Goal: Task Accomplishment & Management: Manage account settings

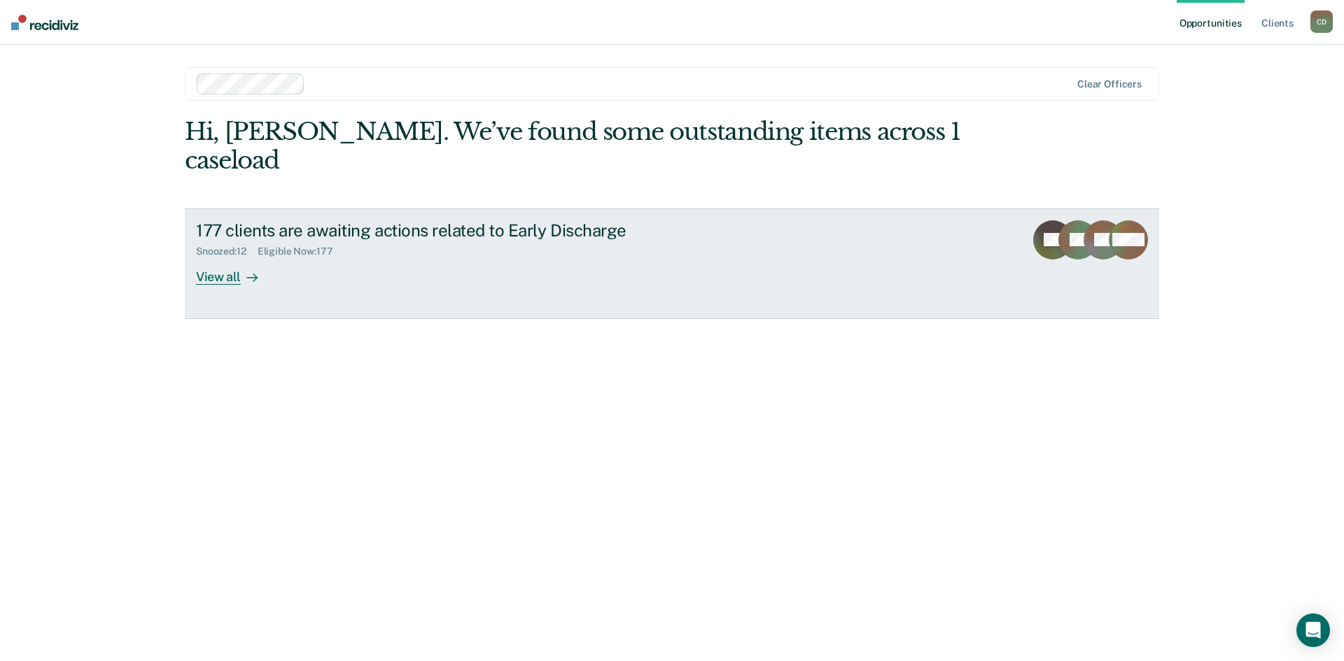
click at [234, 258] on div "View all" at bounding box center [235, 271] width 78 height 27
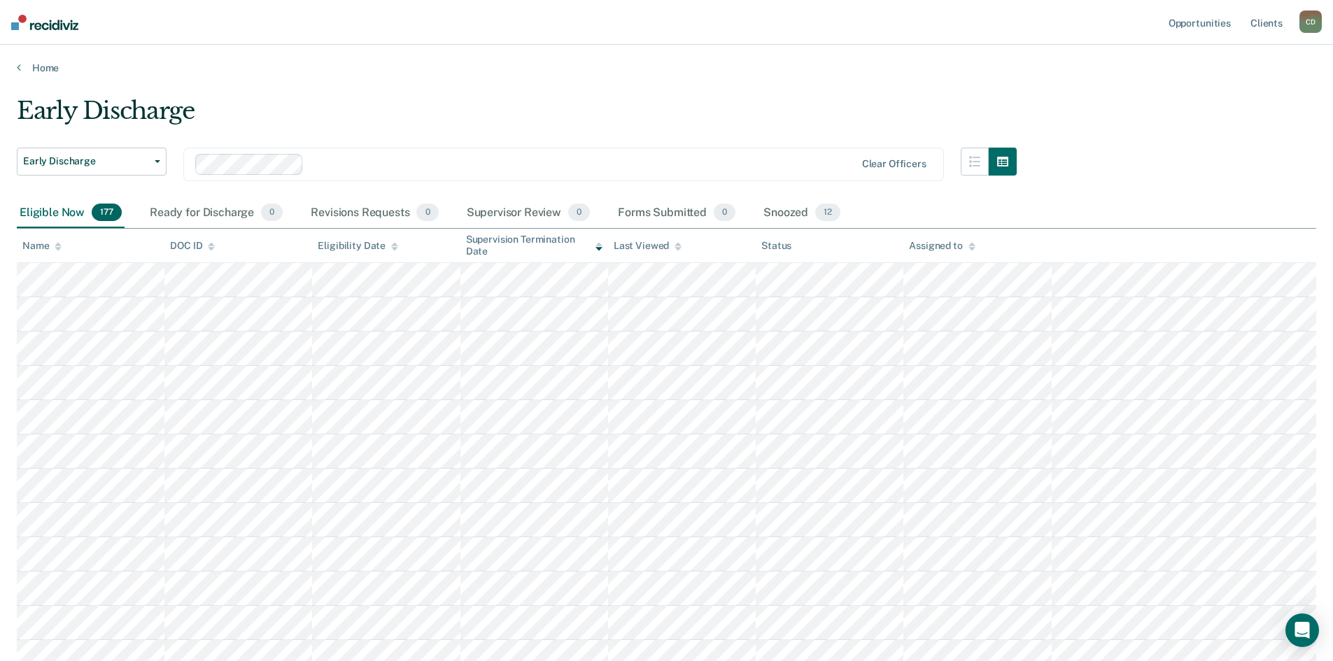
click at [53, 248] on div "Name" at bounding box center [41, 246] width 39 height 12
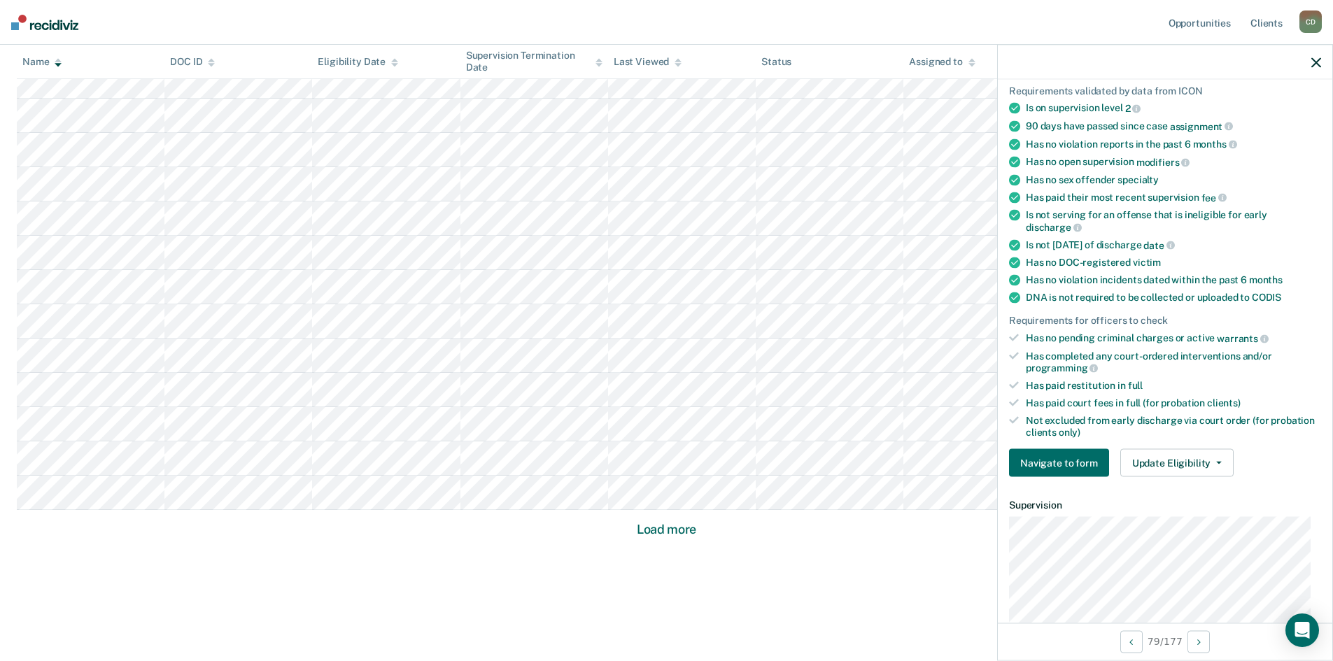
scroll to position [98, 0]
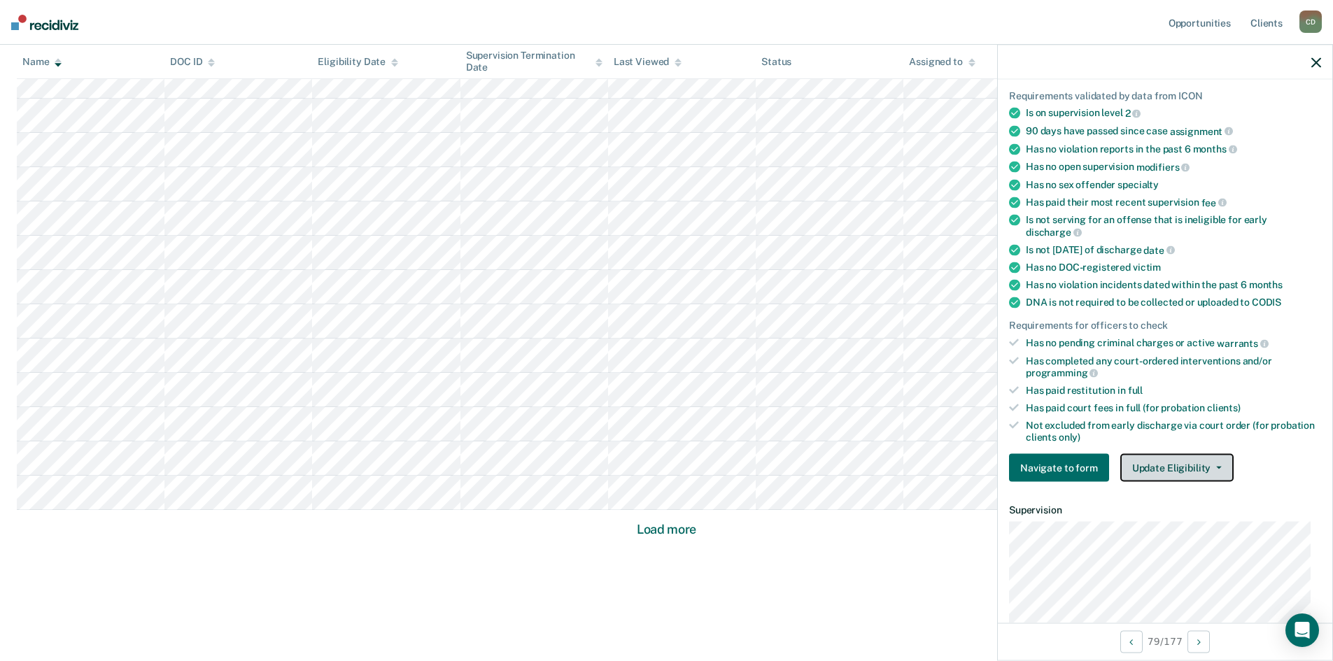
click at [1170, 460] on button "Update Eligibility" at bounding box center [1177, 468] width 113 height 28
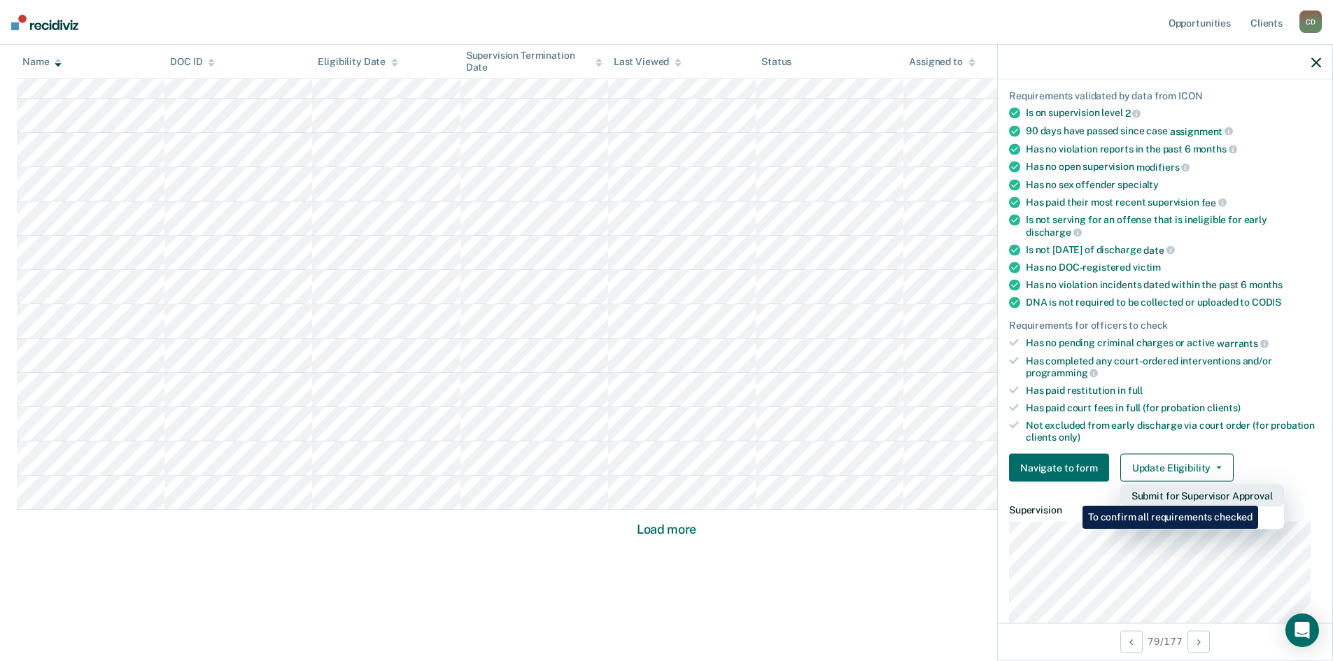
click at [1261, 496] on button "Submit for Supervisor Approval" at bounding box center [1203, 496] width 164 height 22
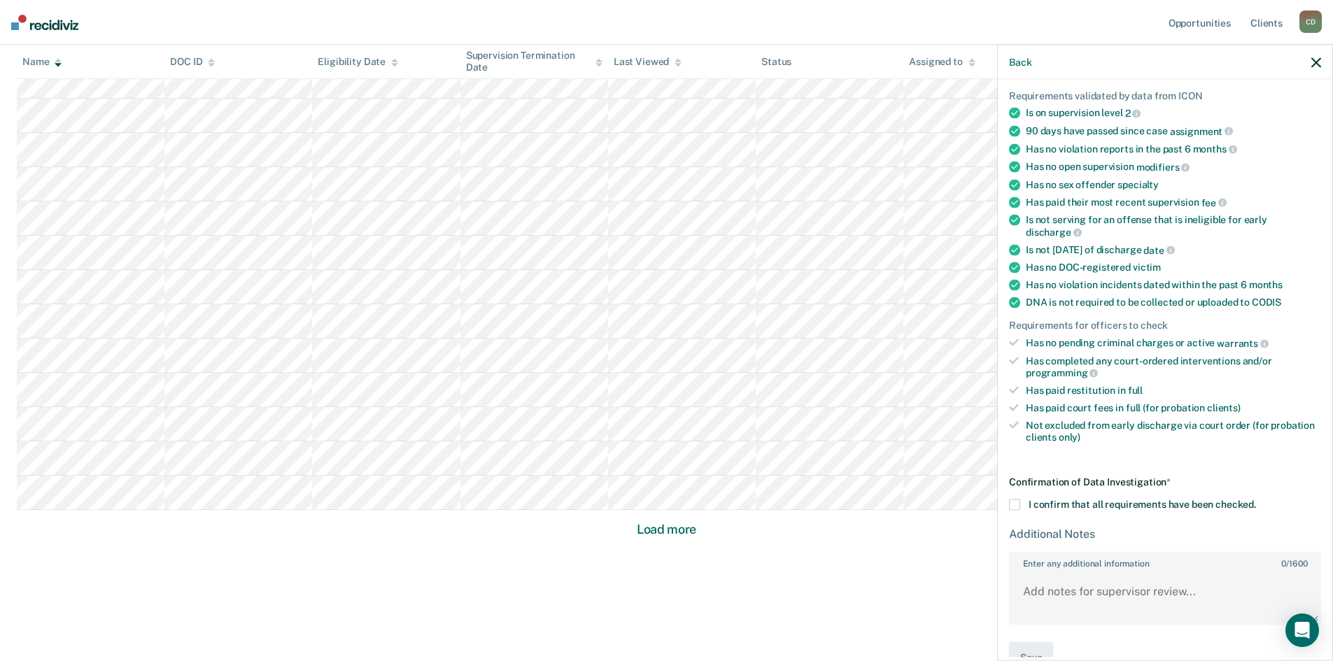
click at [1011, 506] on span at bounding box center [1014, 505] width 11 height 11
click at [1256, 500] on input "I confirm that all requirements have been checked." at bounding box center [1256, 500] width 0 height 0
drag, startPoint x: 1091, startPoint y: 594, endPoint x: 1183, endPoint y: 628, distance: 97.7
click at [1092, 594] on textarea "Enter any additional information 0 / 1600" at bounding box center [1165, 598] width 309 height 52
type textarea "W"
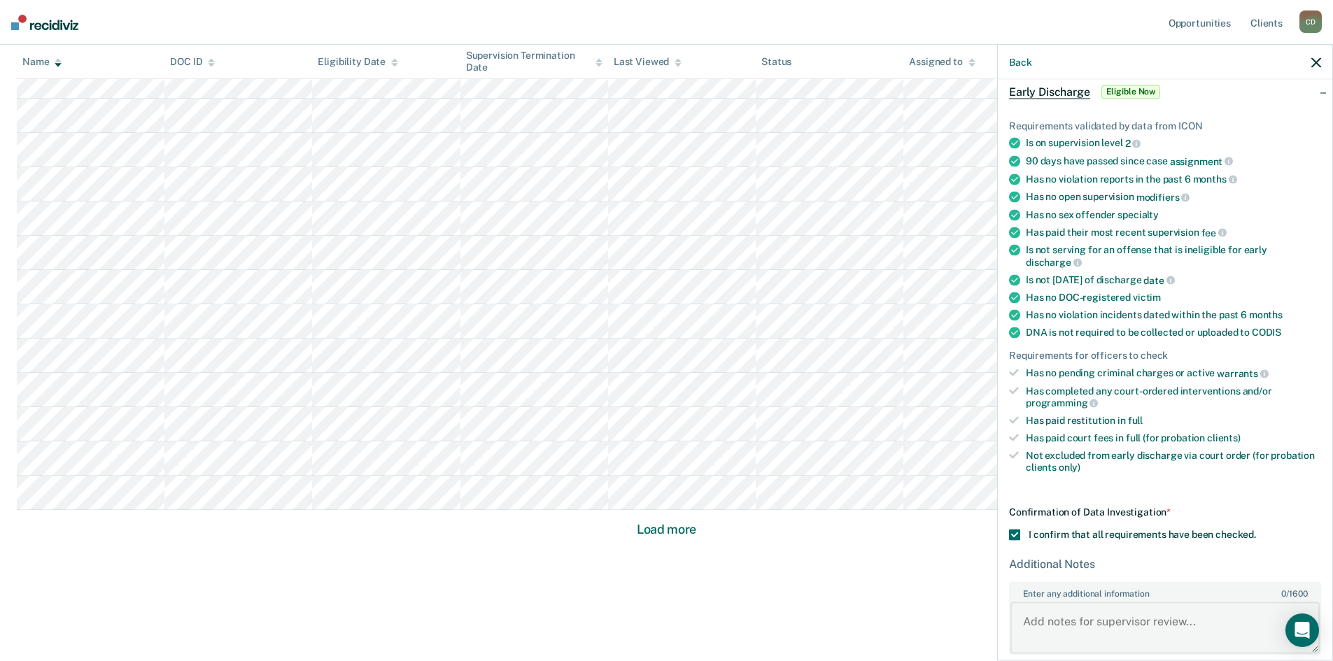
scroll to position [129, 0]
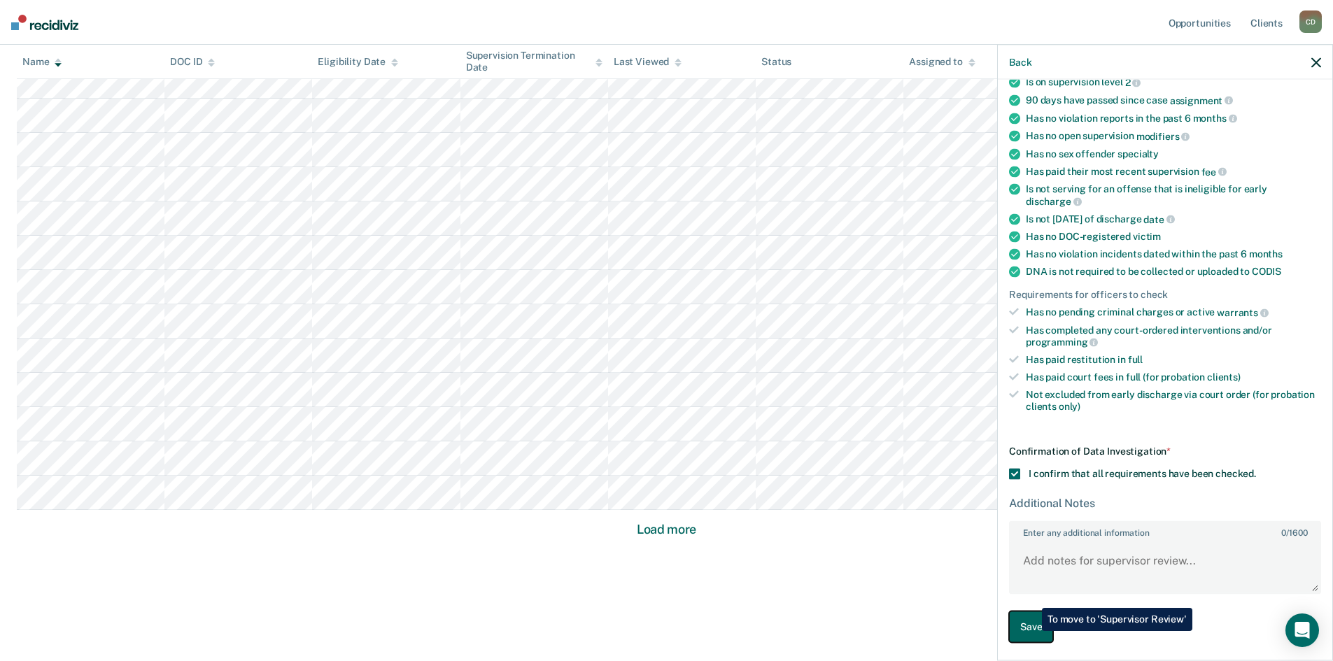
click at [1032, 631] on button "Save" at bounding box center [1031, 627] width 44 height 31
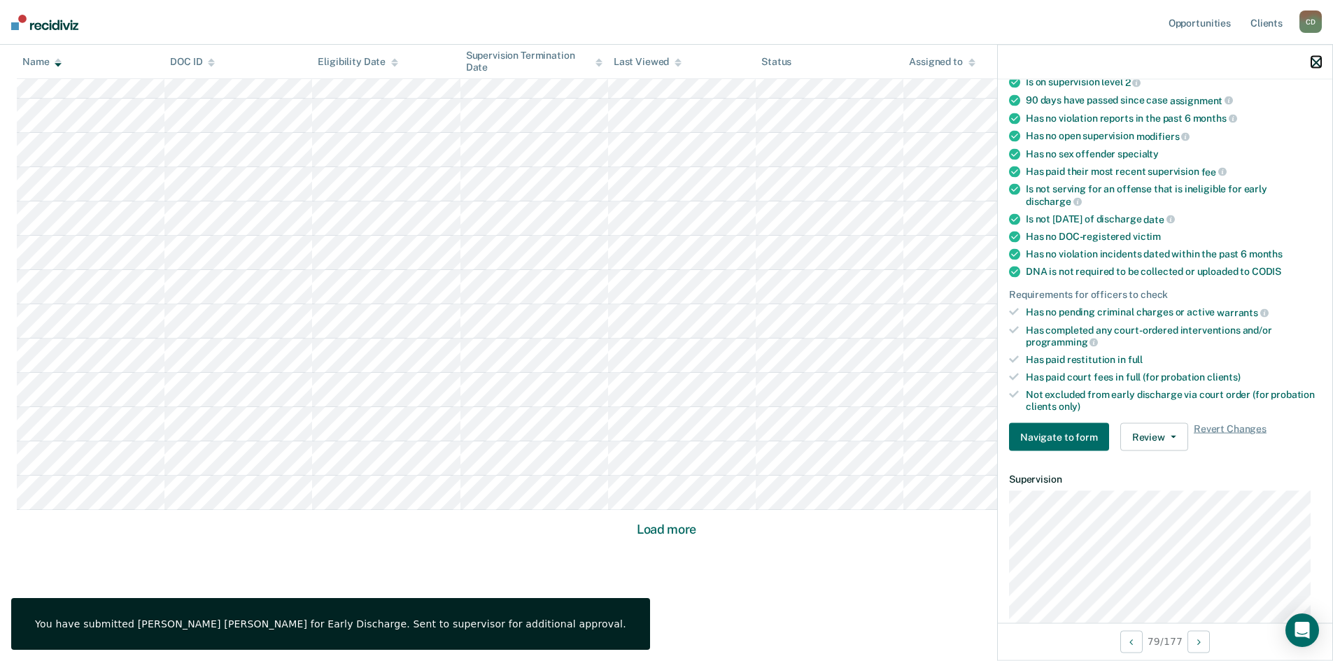
click at [1315, 64] on icon "button" at bounding box center [1317, 62] width 10 height 10
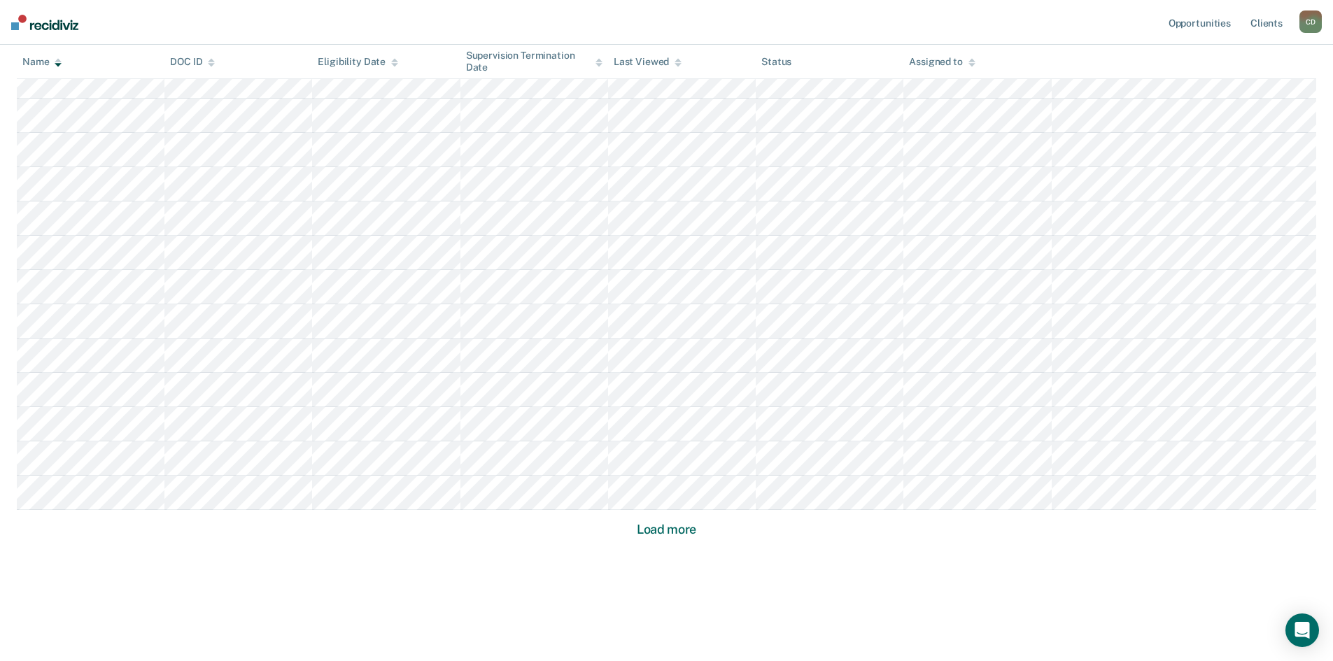
click at [682, 532] on button "Load more" at bounding box center [667, 529] width 68 height 17
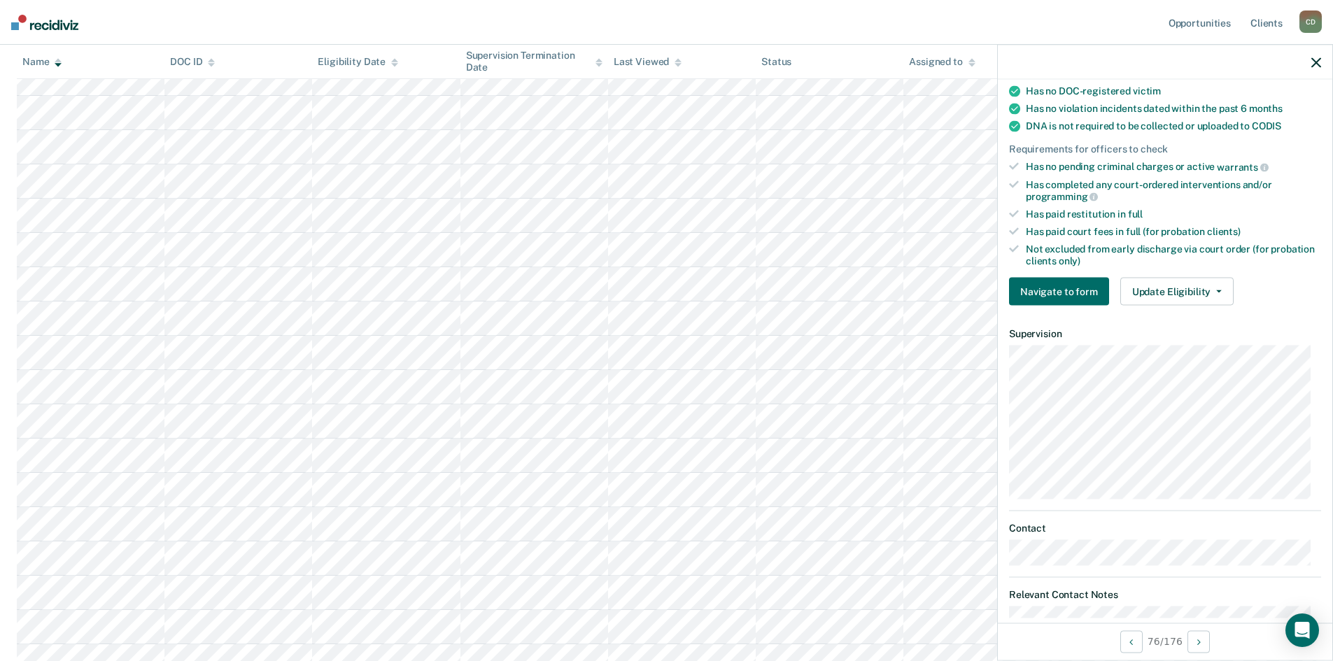
scroll to position [280, 0]
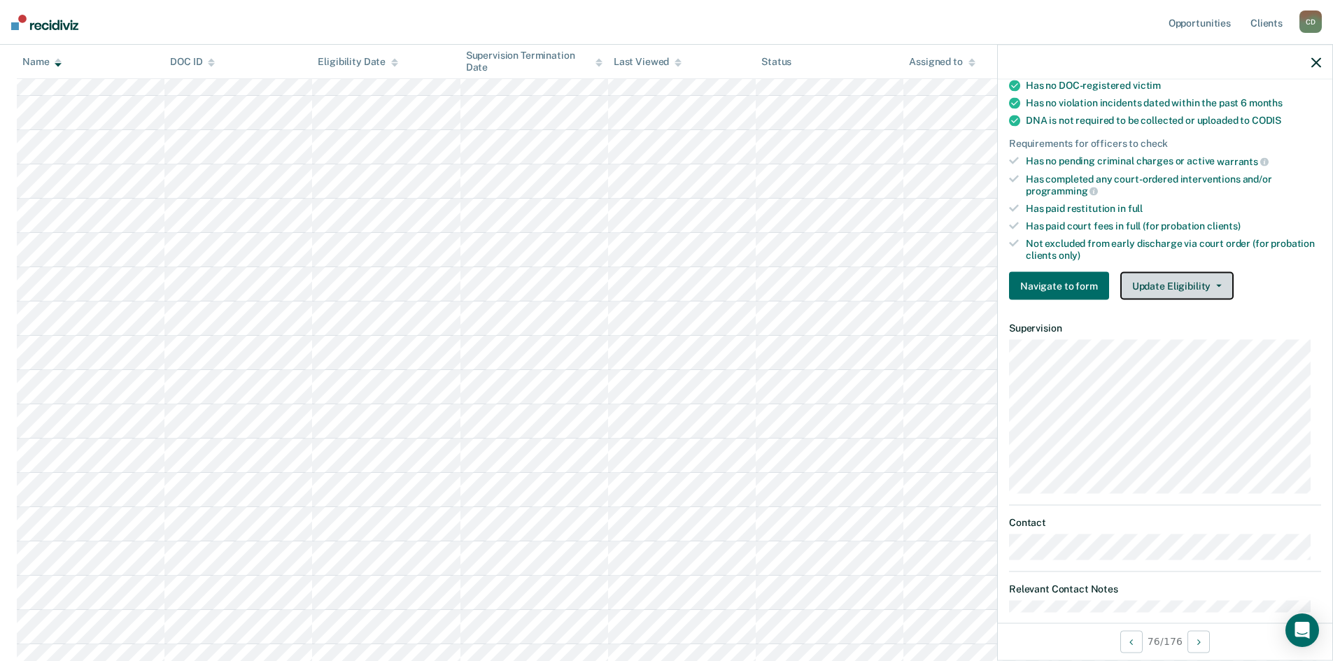
click at [1166, 293] on button "Update Eligibility" at bounding box center [1177, 286] width 113 height 28
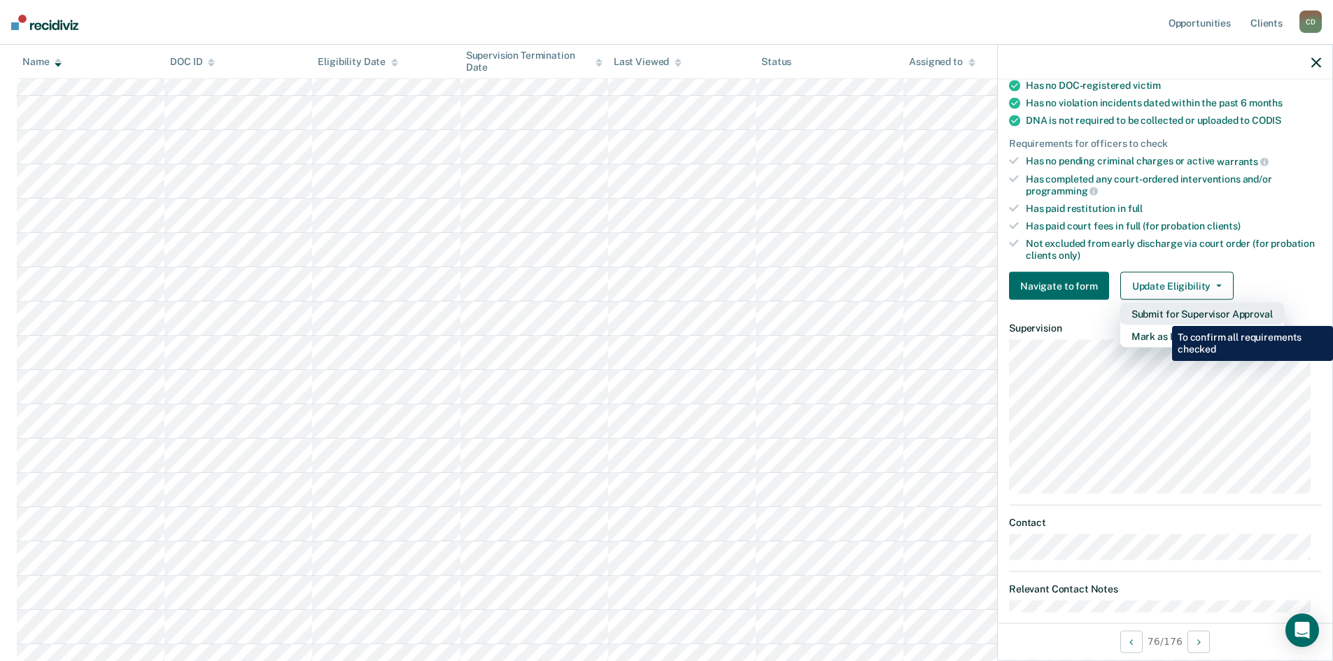
click at [1162, 316] on button "Submit for Supervisor Approval" at bounding box center [1203, 314] width 164 height 22
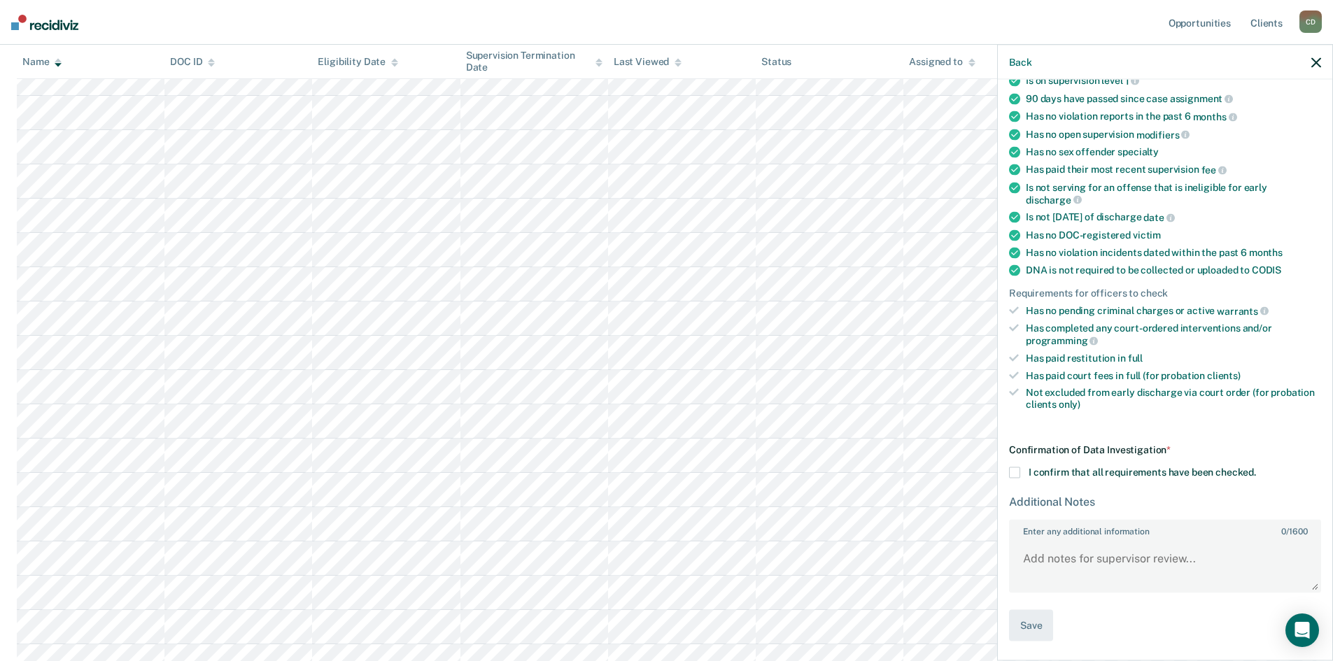
scroll to position [129, 0]
drag, startPoint x: 1014, startPoint y: 468, endPoint x: 1017, endPoint y: 508, distance: 40.1
click at [1014, 471] on span at bounding box center [1014, 474] width 11 height 11
click at [1256, 469] on input "I confirm that all requirements have been checked." at bounding box center [1256, 469] width 0 height 0
click at [1032, 628] on button "Save" at bounding box center [1031, 627] width 44 height 31
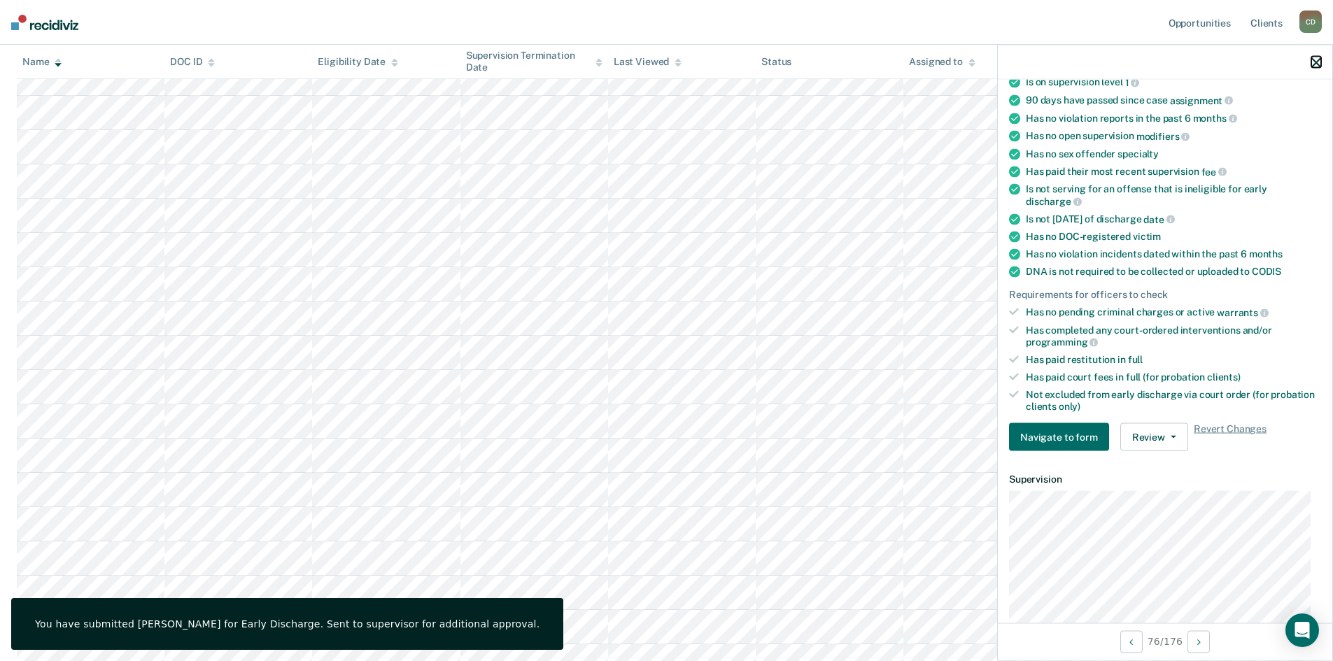
click at [1312, 62] on icon "button" at bounding box center [1317, 62] width 10 height 10
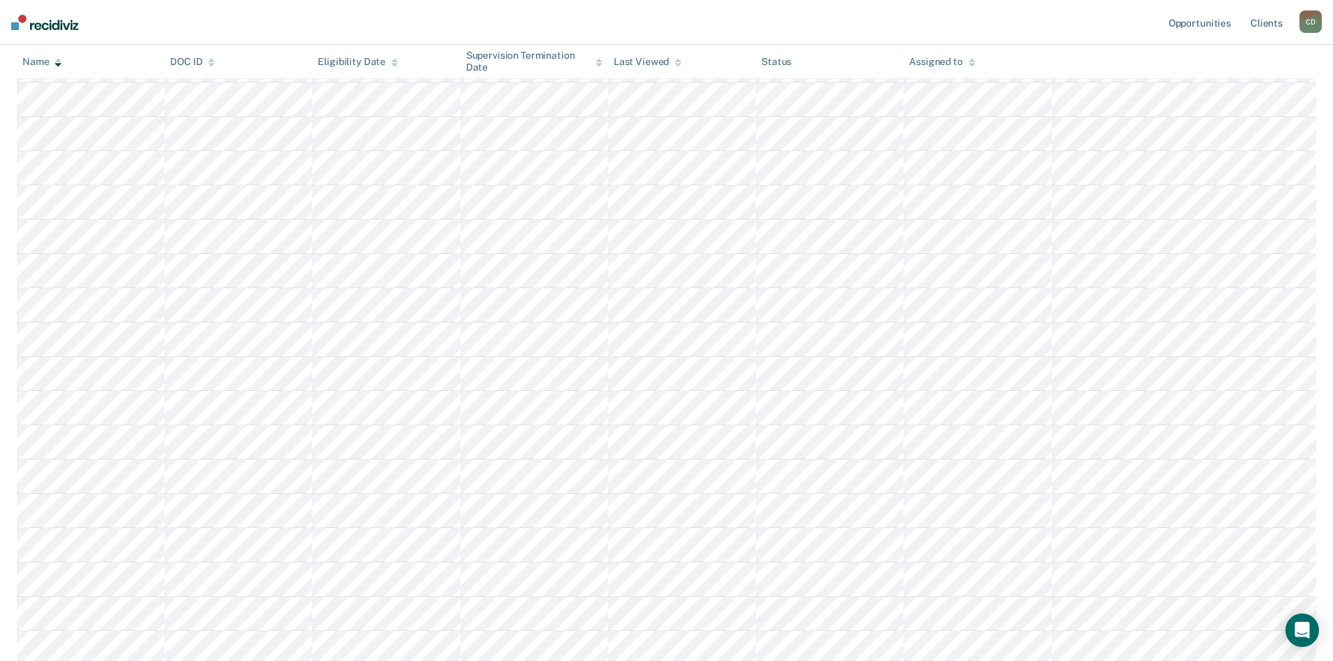
scroll to position [1622, 0]
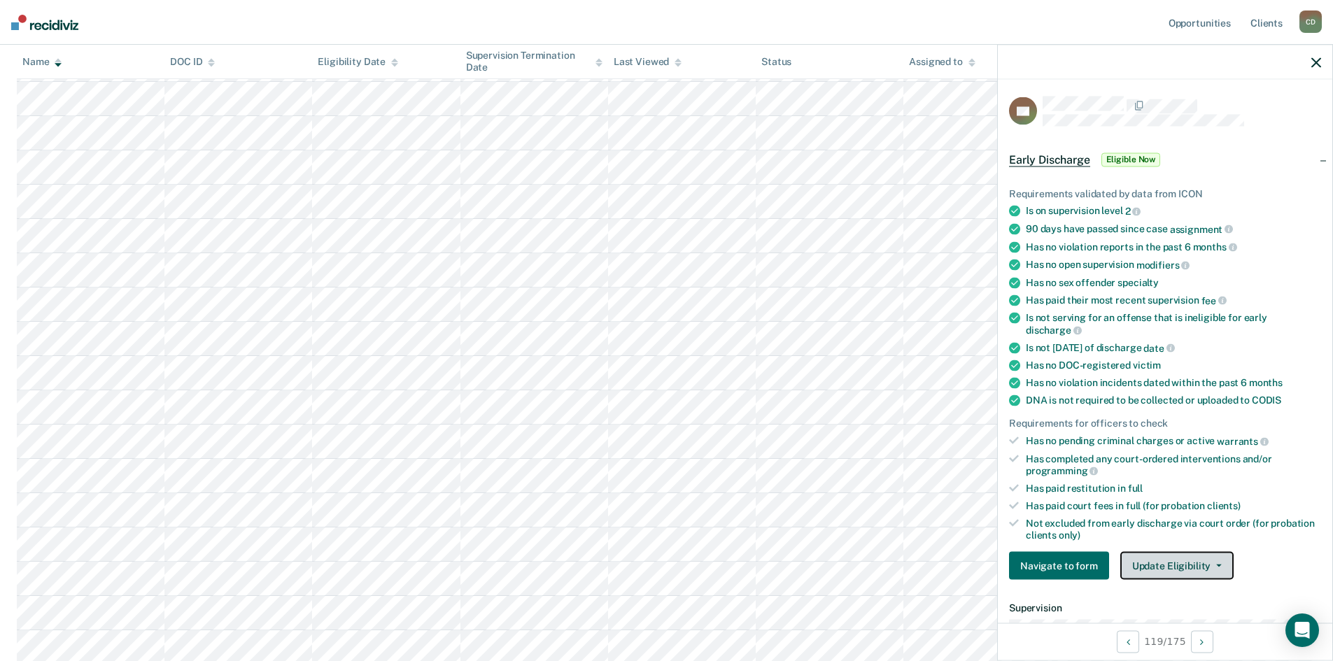
click at [1177, 565] on button "Update Eligibility" at bounding box center [1177, 566] width 113 height 28
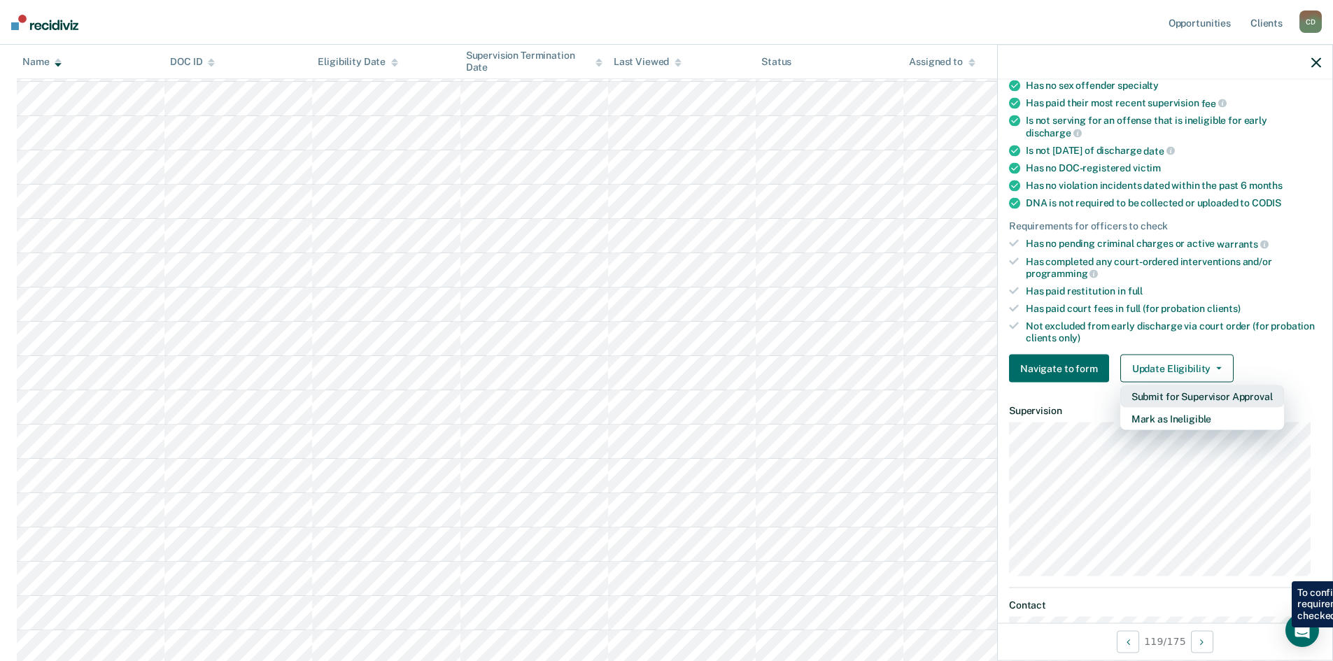
scroll to position [280, 0]
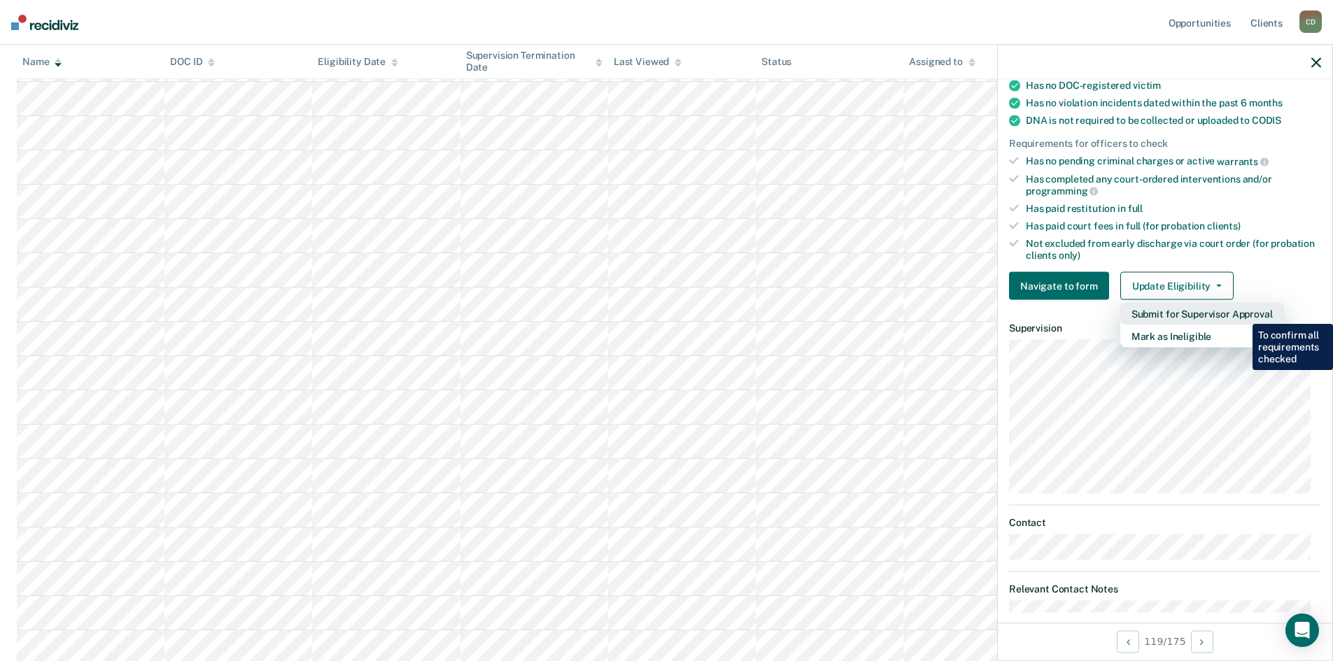
click at [1242, 314] on button "Submit for Supervisor Approval" at bounding box center [1203, 314] width 164 height 22
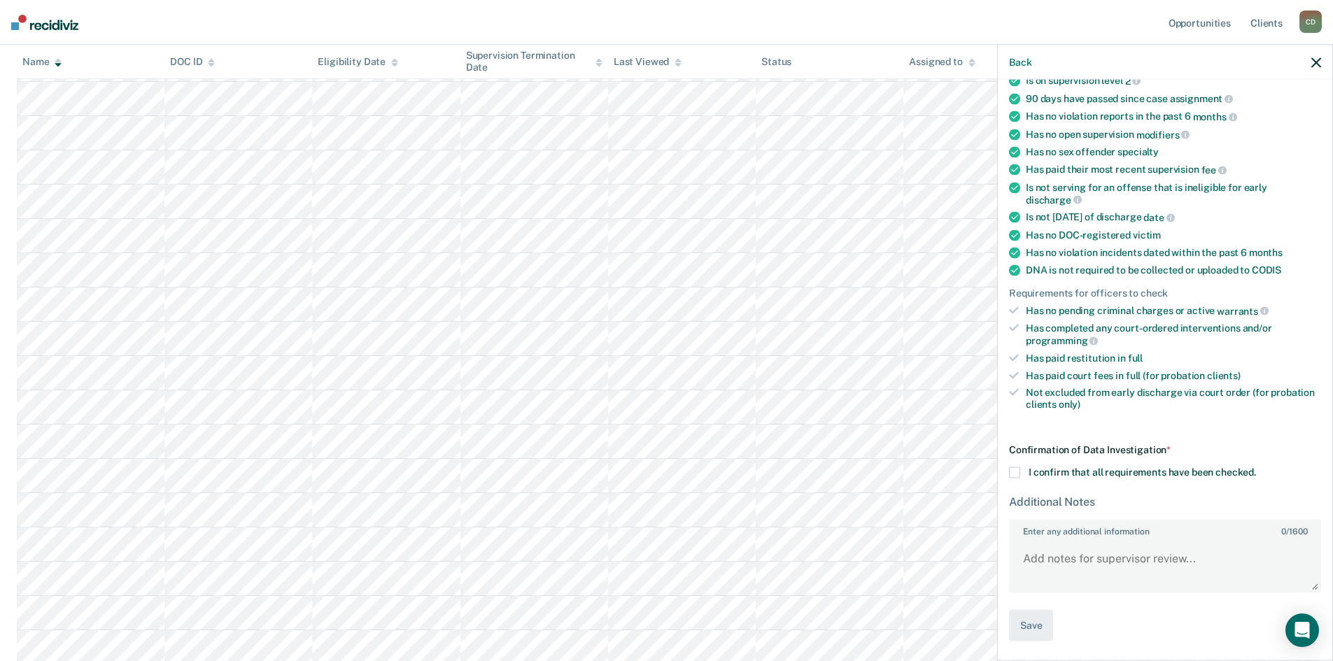
scroll to position [129, 0]
drag, startPoint x: 1021, startPoint y: 474, endPoint x: 1015, endPoint y: 539, distance: 65.4
click at [1021, 475] on label "I confirm that all requirements have been checked." at bounding box center [1165, 474] width 312 height 11
click at [1256, 469] on input "I confirm that all requirements have been checked." at bounding box center [1256, 469] width 0 height 0
click at [1044, 626] on button "Save" at bounding box center [1031, 627] width 44 height 31
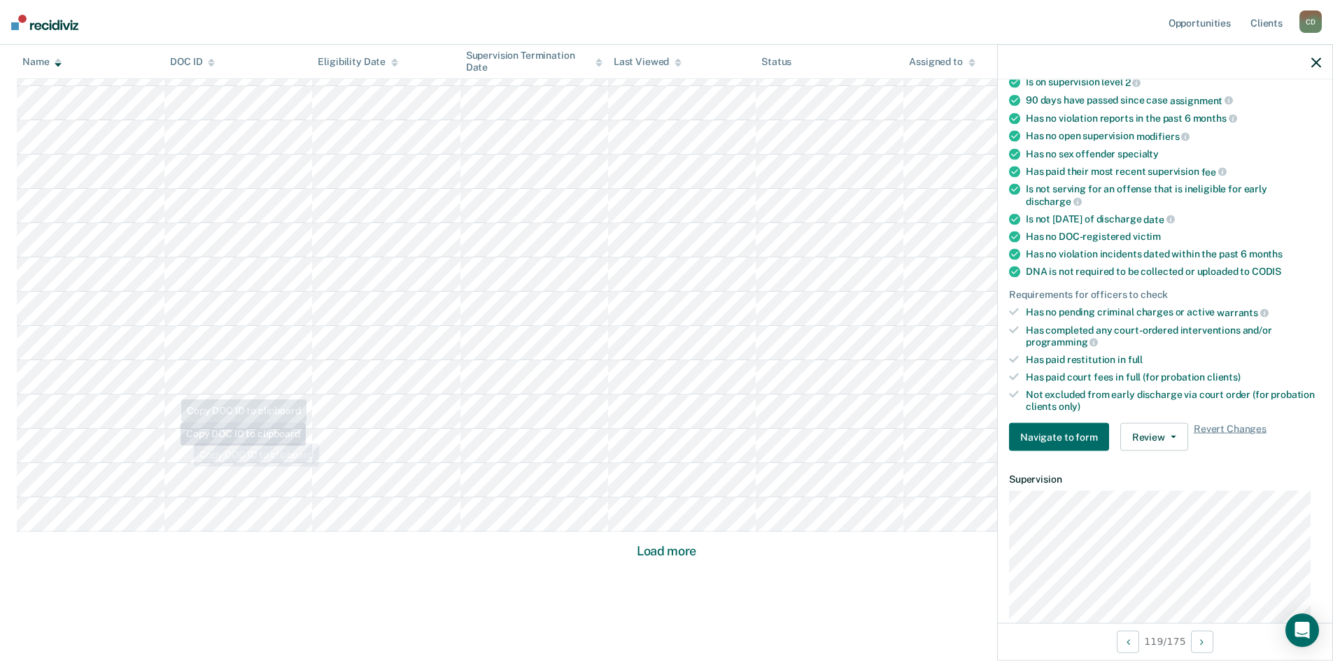
scroll to position [1811, 0]
click at [667, 531] on button "Load more" at bounding box center [667, 529] width 68 height 17
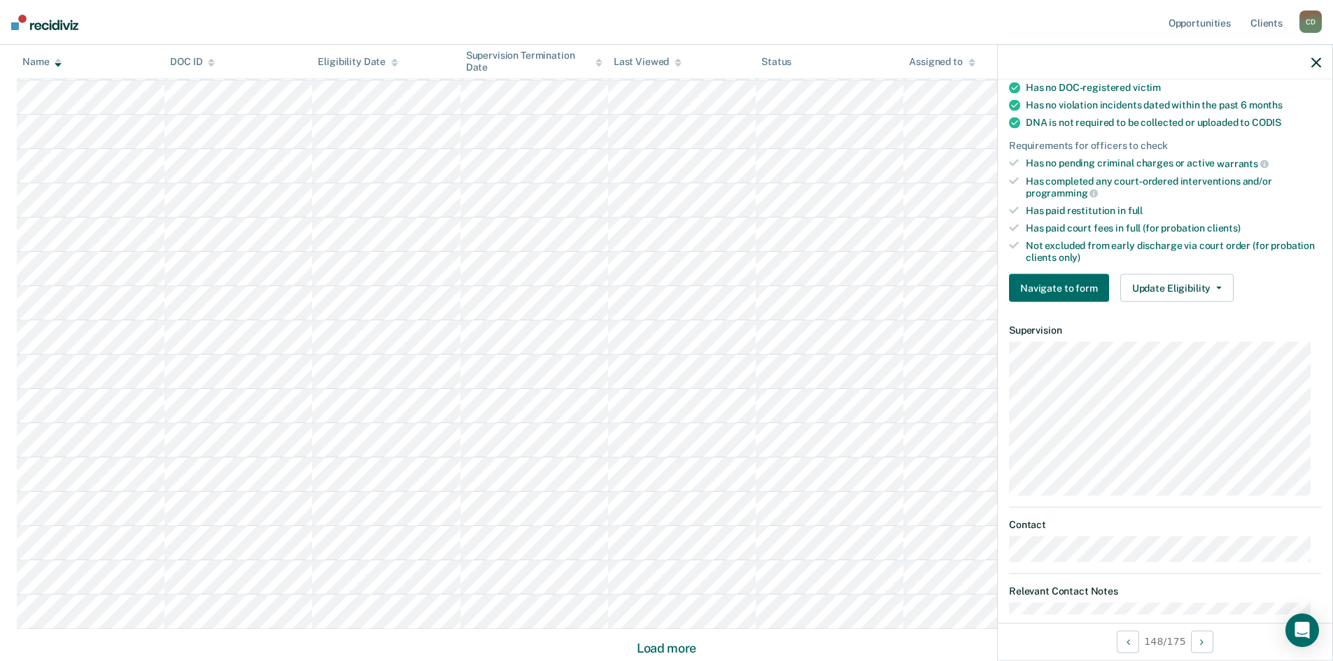
scroll to position [308, 0]
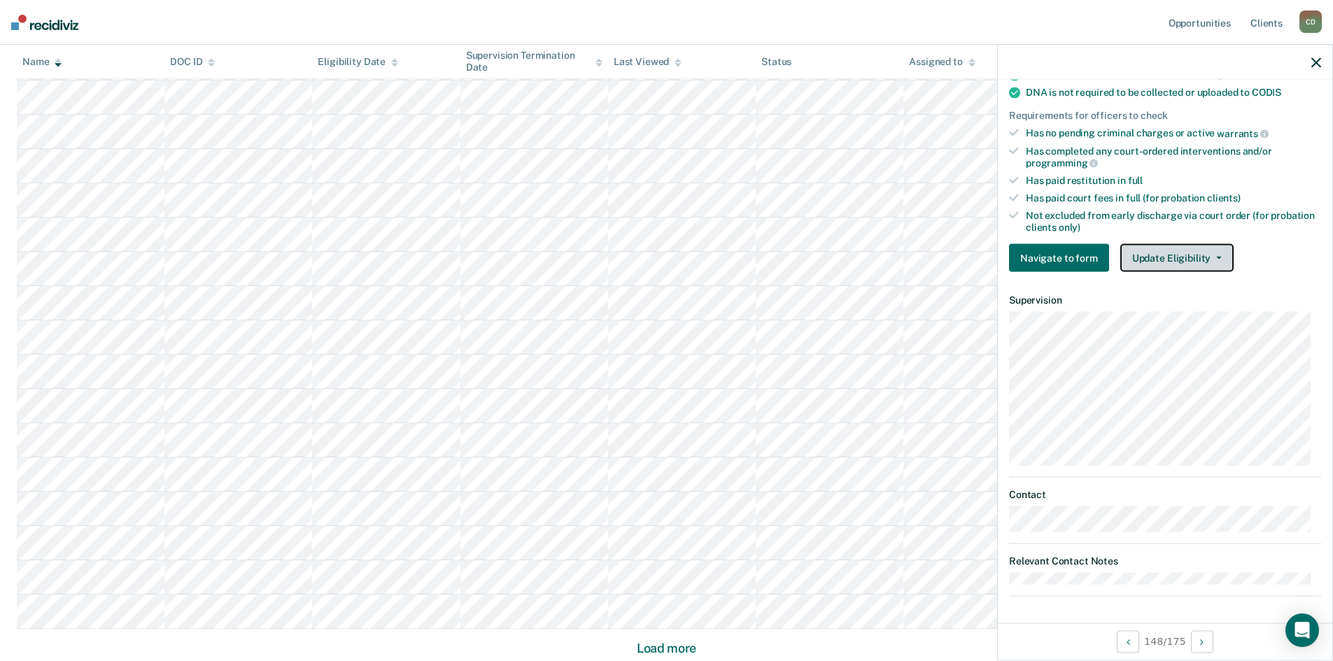
click at [1159, 250] on button "Update Eligibility" at bounding box center [1177, 258] width 113 height 28
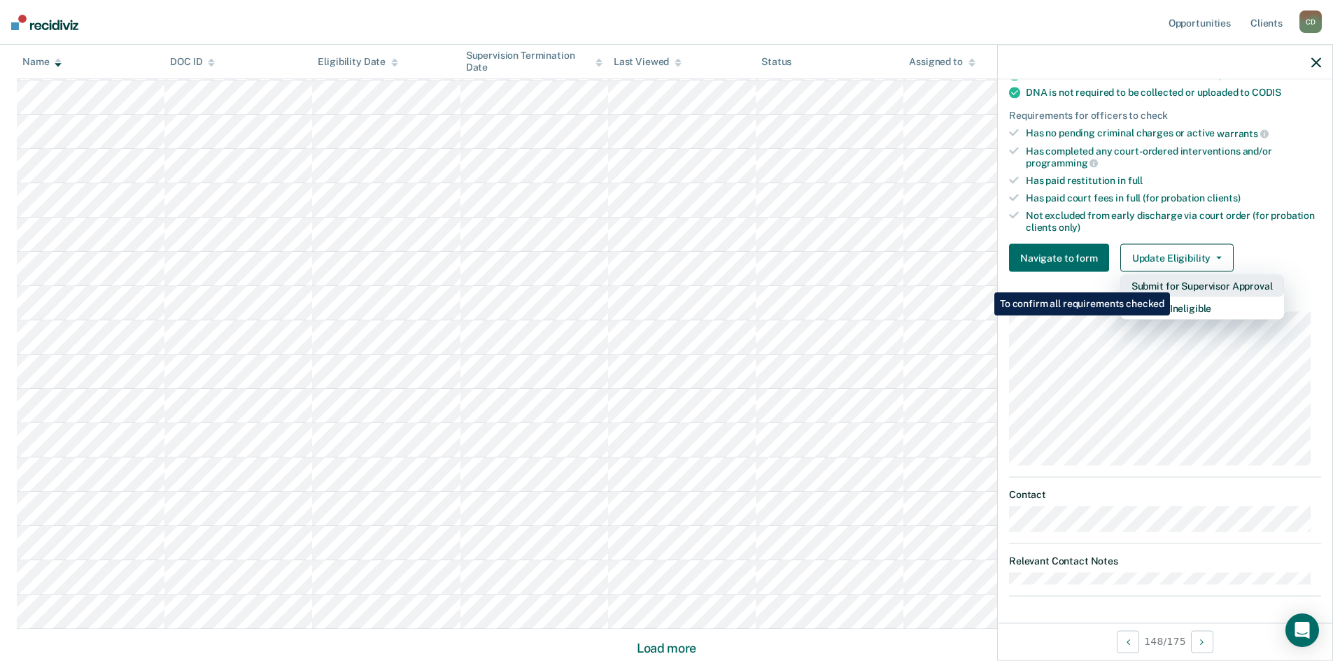
click at [1172, 282] on button "Submit for Supervisor Approval" at bounding box center [1203, 286] width 164 height 22
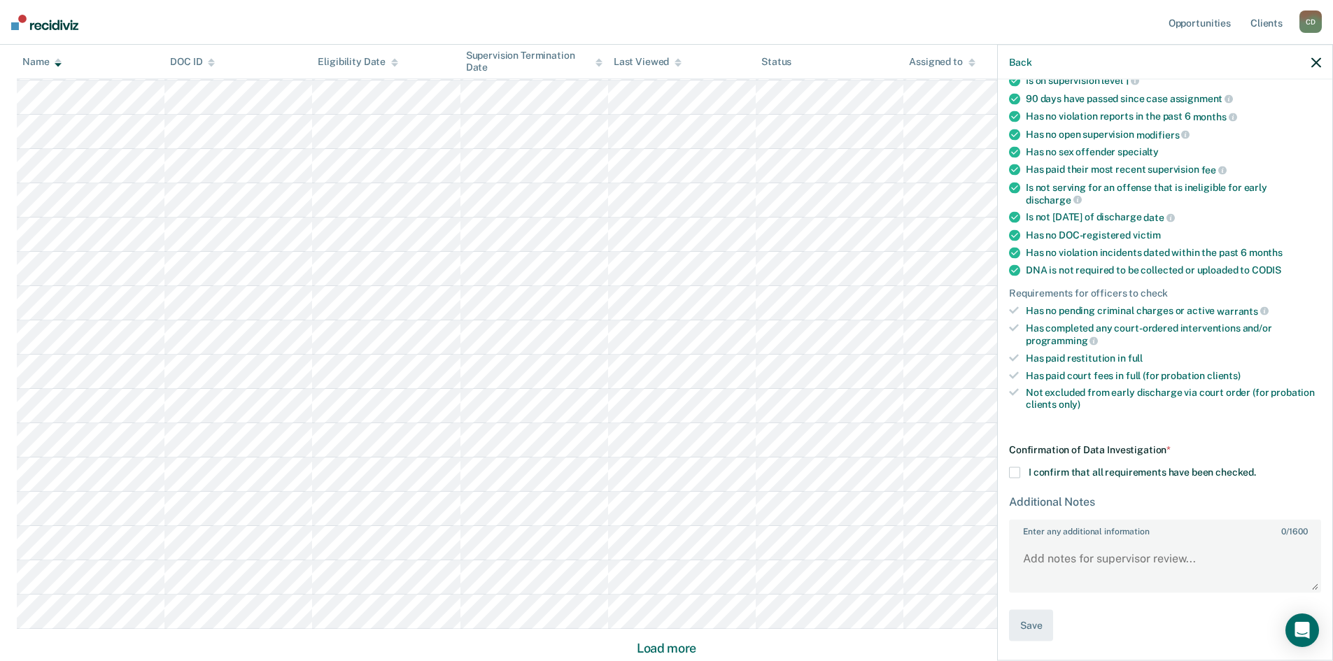
scroll to position [129, 0]
drag, startPoint x: 1014, startPoint y: 475, endPoint x: 1027, endPoint y: 581, distance: 106.4
click at [1014, 477] on span at bounding box center [1014, 474] width 11 height 11
click at [1256, 469] on input "I confirm that all requirements have been checked." at bounding box center [1256, 469] width 0 height 0
click at [1035, 622] on button "Save" at bounding box center [1031, 627] width 44 height 31
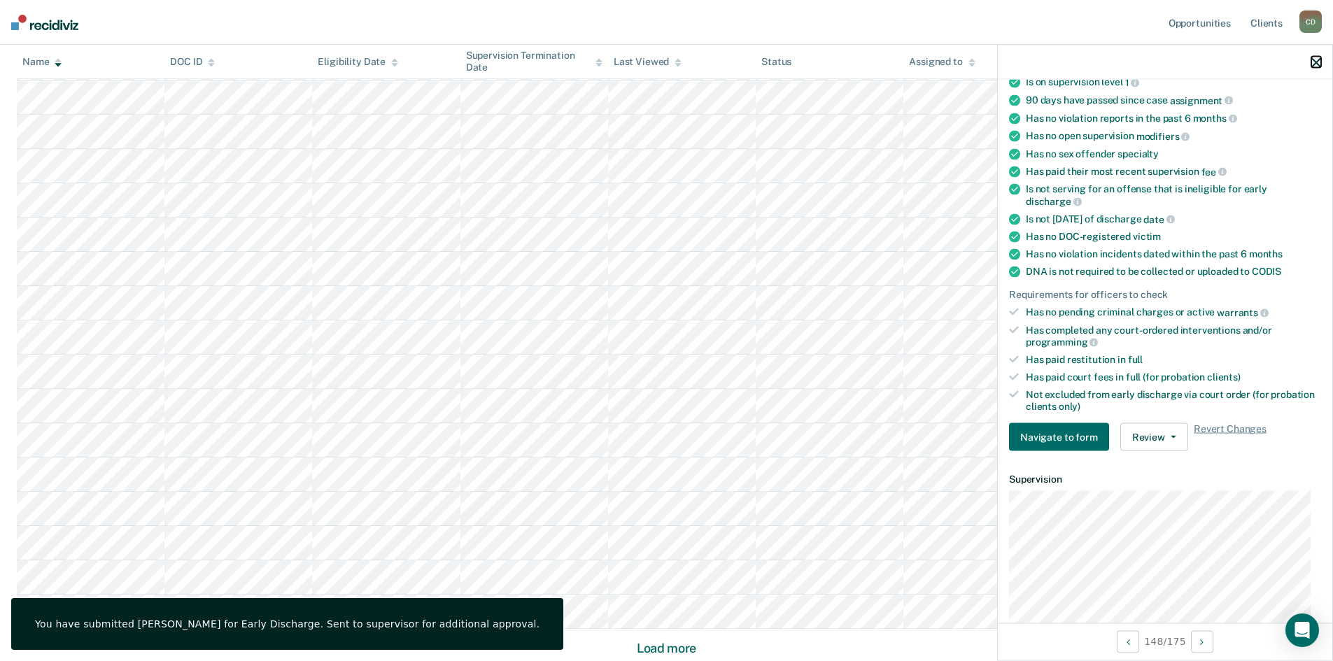
drag, startPoint x: 1317, startPoint y: 61, endPoint x: 1288, endPoint y: 85, distance: 37.8
click at [1317, 61] on icon "button" at bounding box center [1317, 62] width 10 height 10
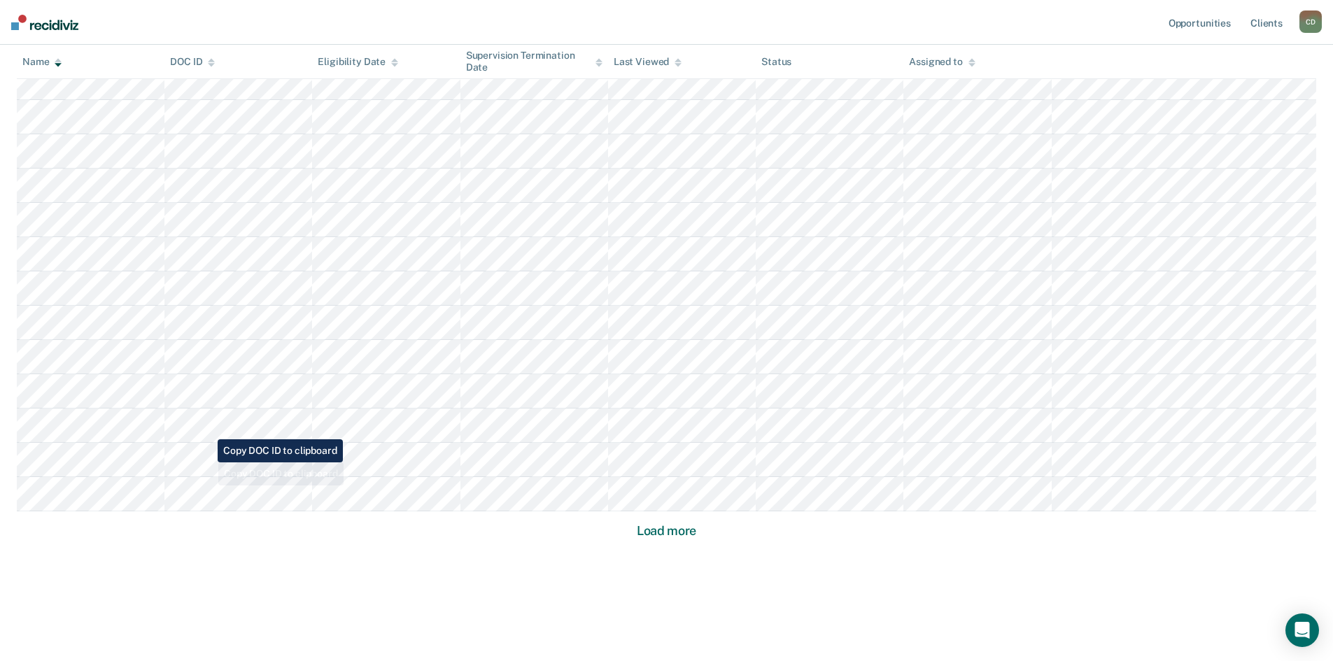
scroll to position [2840, 0]
click at [654, 528] on button "Load more" at bounding box center [667, 529] width 68 height 17
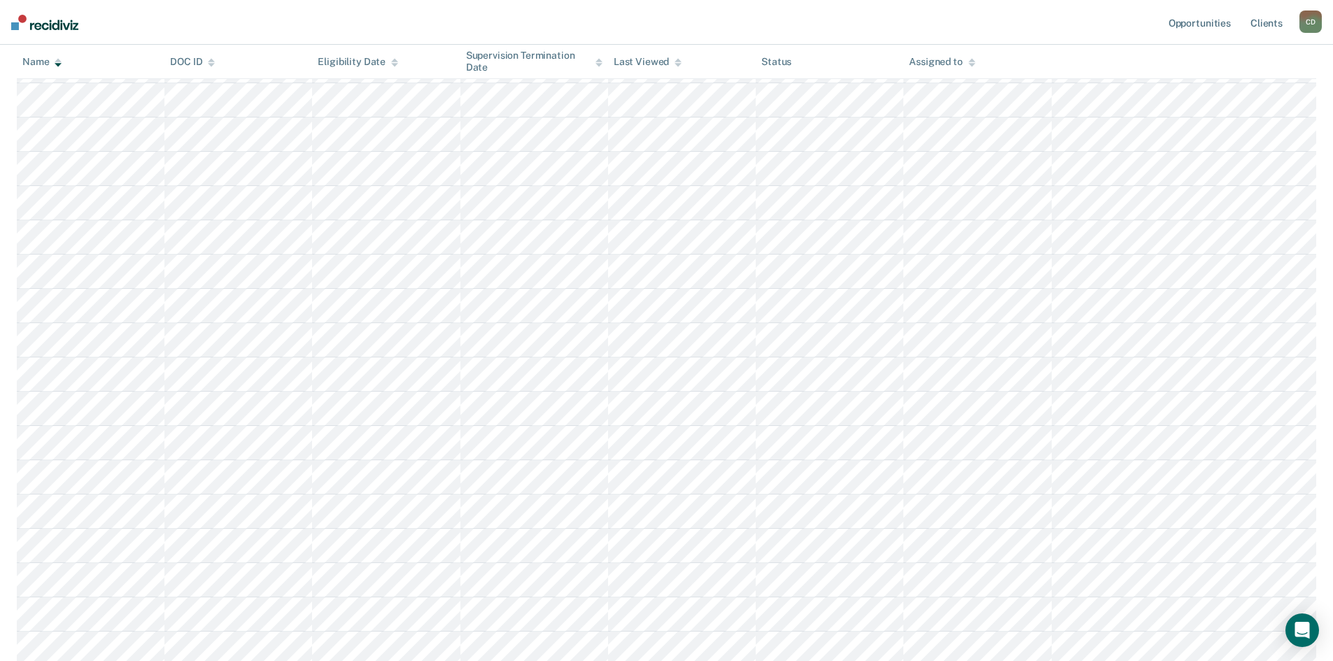
scroll to position [3120, 0]
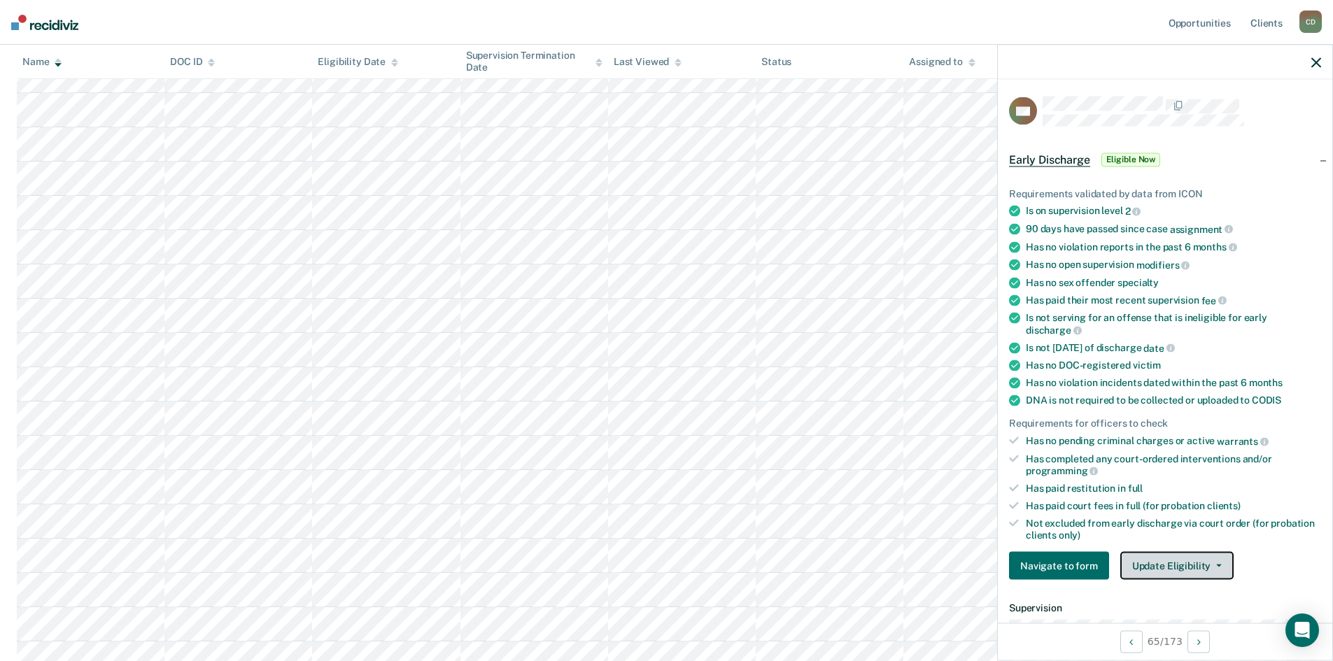
click at [1173, 572] on button "Update Eligibility" at bounding box center [1177, 566] width 113 height 28
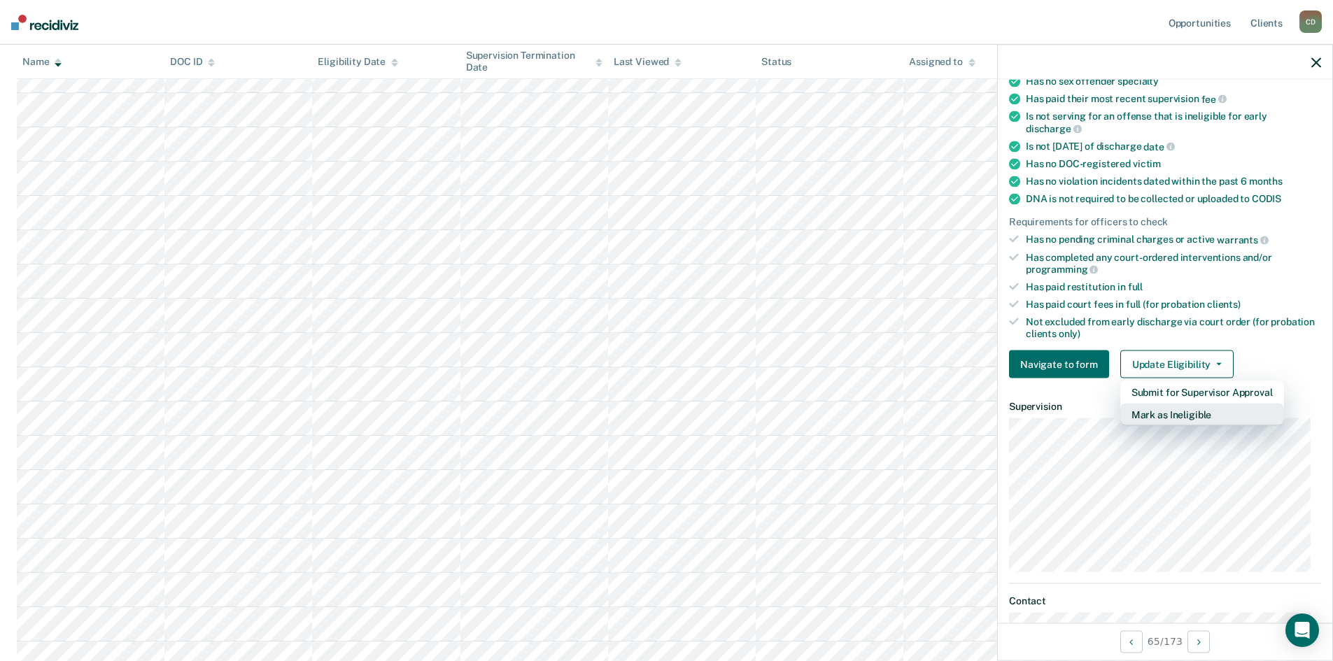
scroll to position [210, 0]
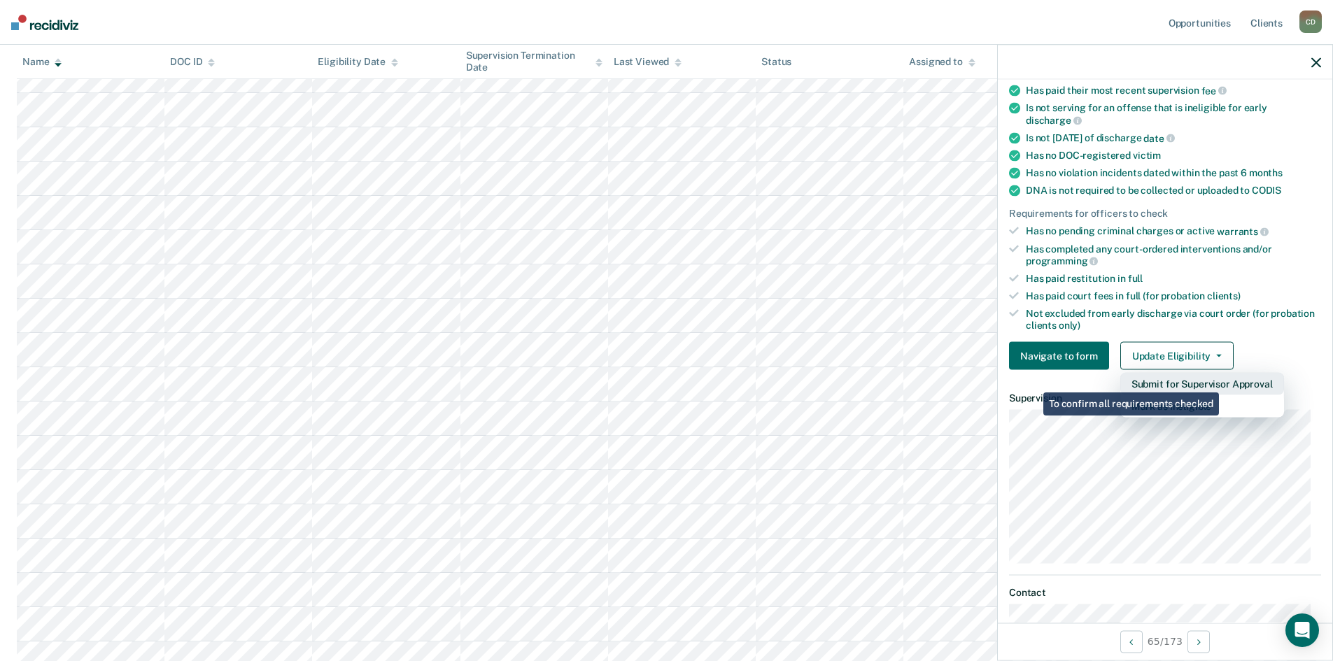
click at [1221, 382] on button "Submit for Supervisor Approval" at bounding box center [1203, 384] width 164 height 22
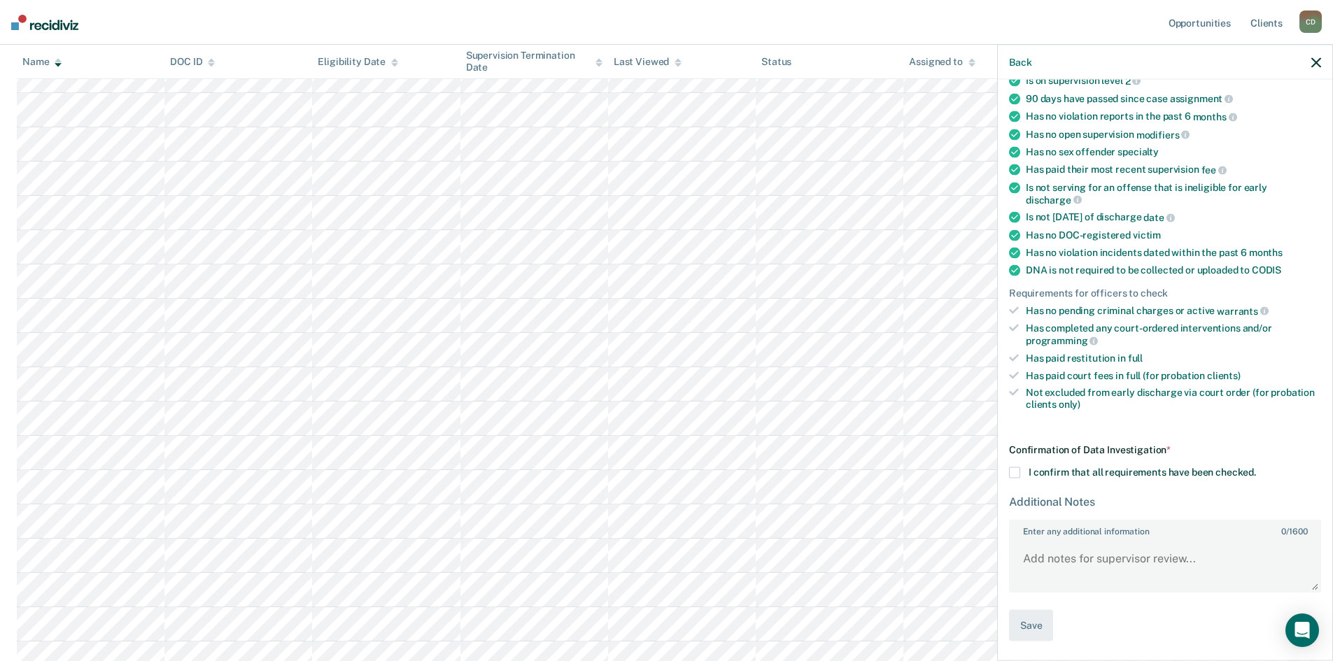
scroll to position [129, 0]
click at [1016, 477] on span at bounding box center [1014, 474] width 11 height 11
click at [1256, 469] on input "I confirm that all requirements have been checked." at bounding box center [1256, 469] width 0 height 0
click at [1036, 620] on button "Save" at bounding box center [1031, 627] width 44 height 31
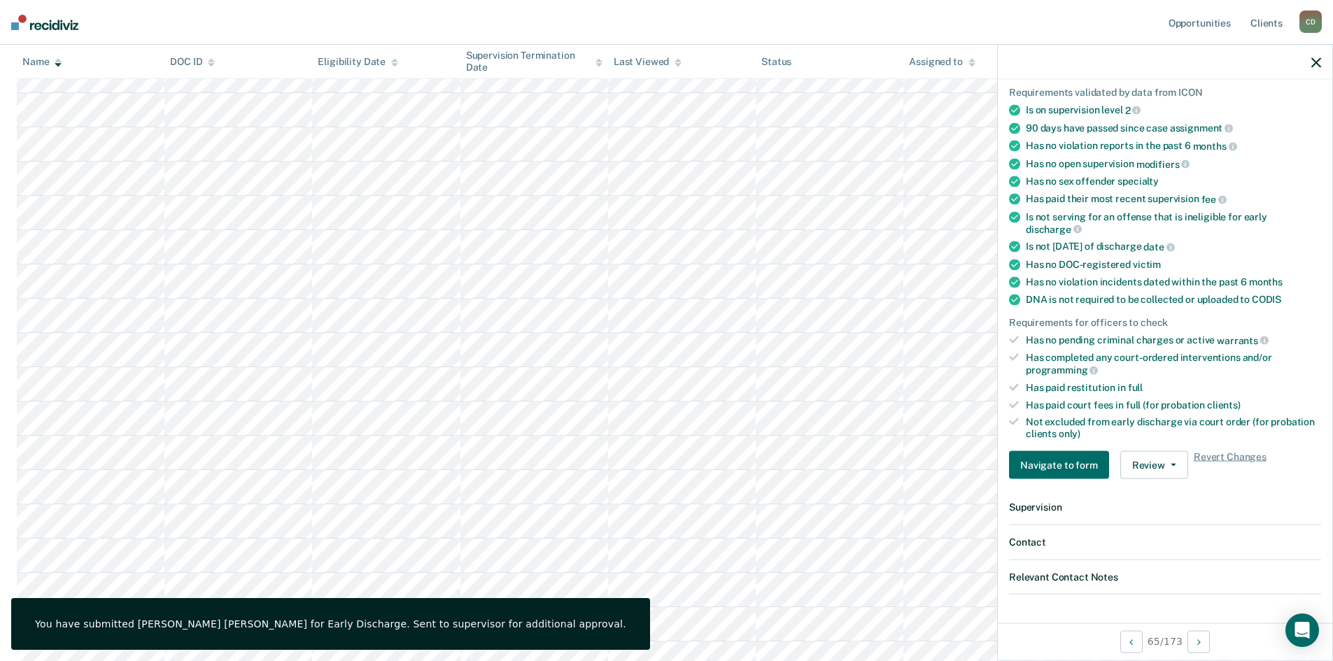
scroll to position [376, 0]
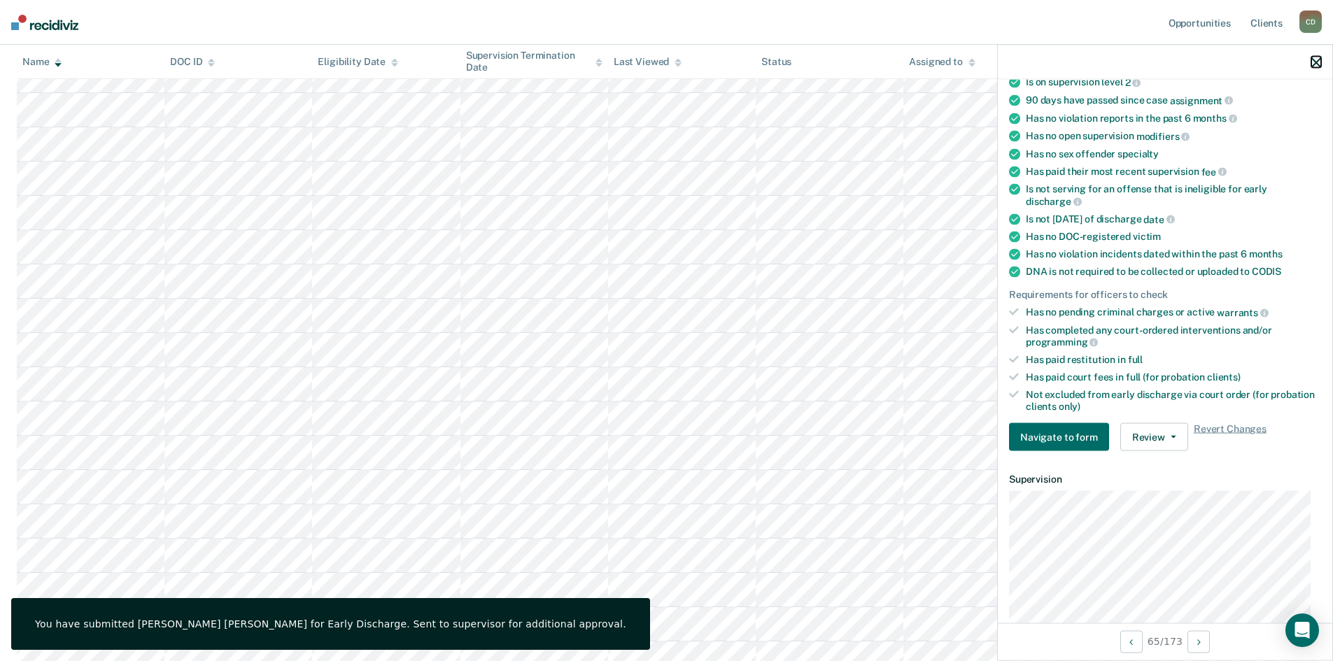
click at [1313, 61] on icon "button" at bounding box center [1317, 62] width 10 height 10
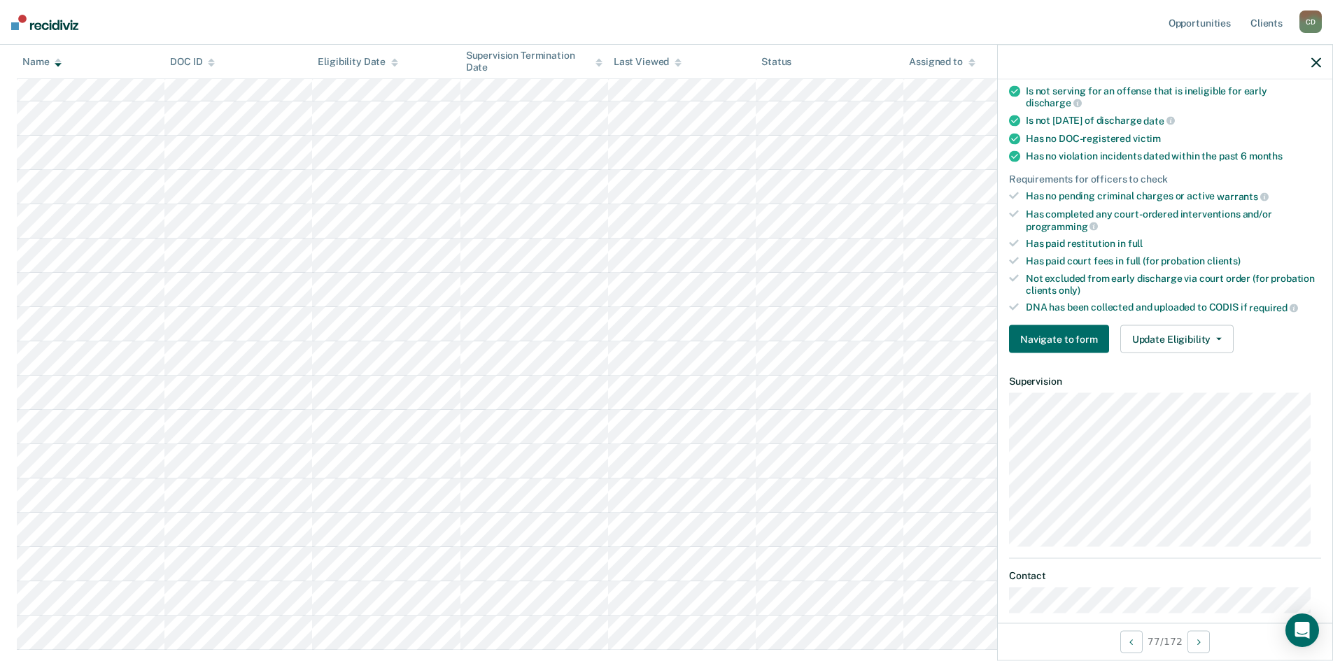
scroll to position [280, 0]
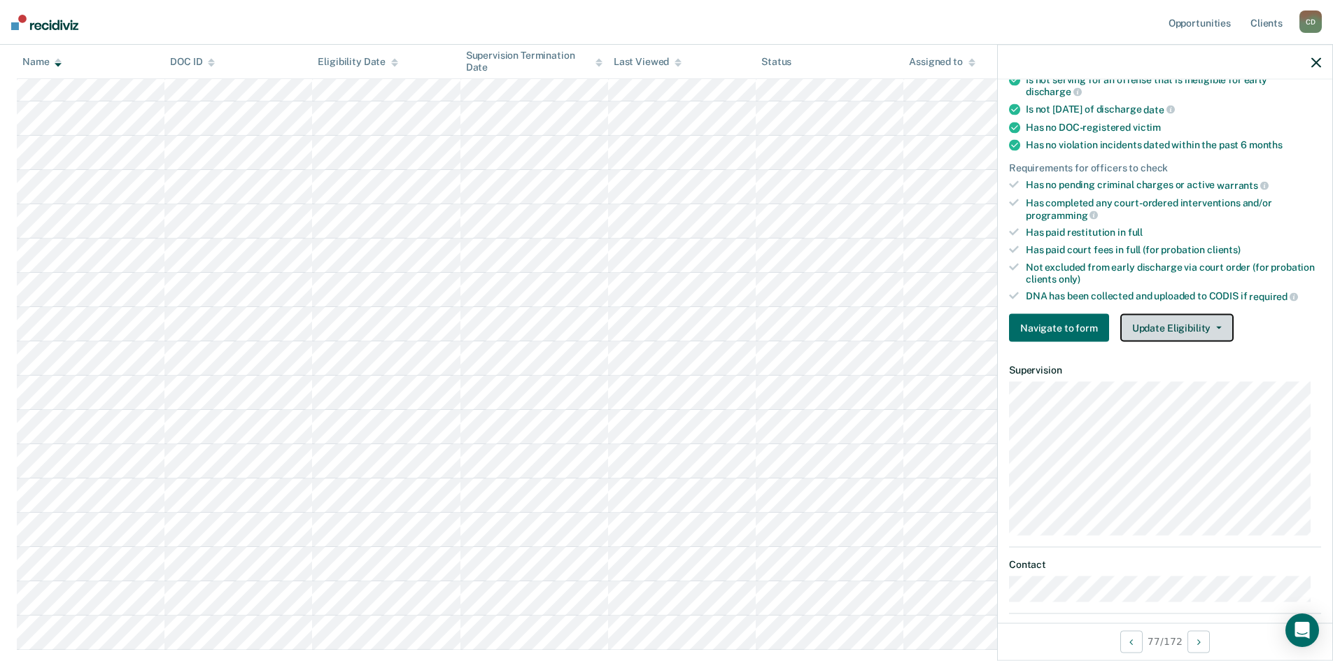
click at [1202, 329] on button "Update Eligibility" at bounding box center [1177, 328] width 113 height 28
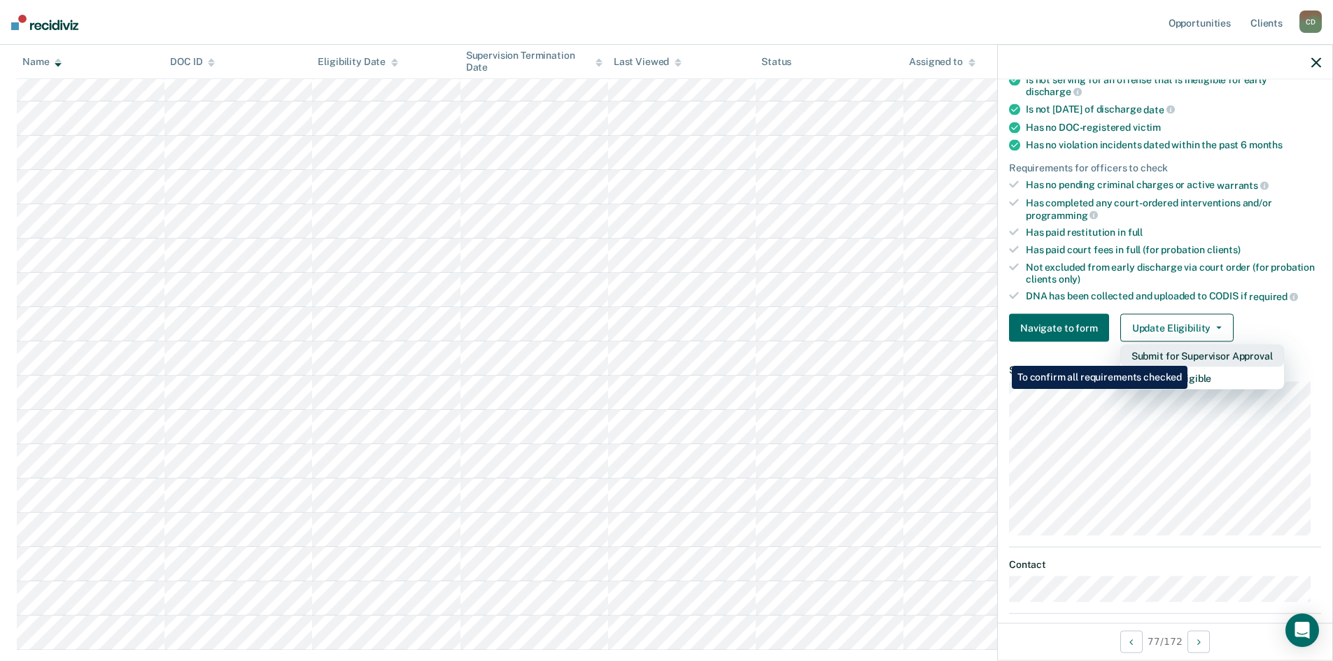
click at [1190, 356] on button "Submit for Supervisor Approval" at bounding box center [1203, 356] width 164 height 22
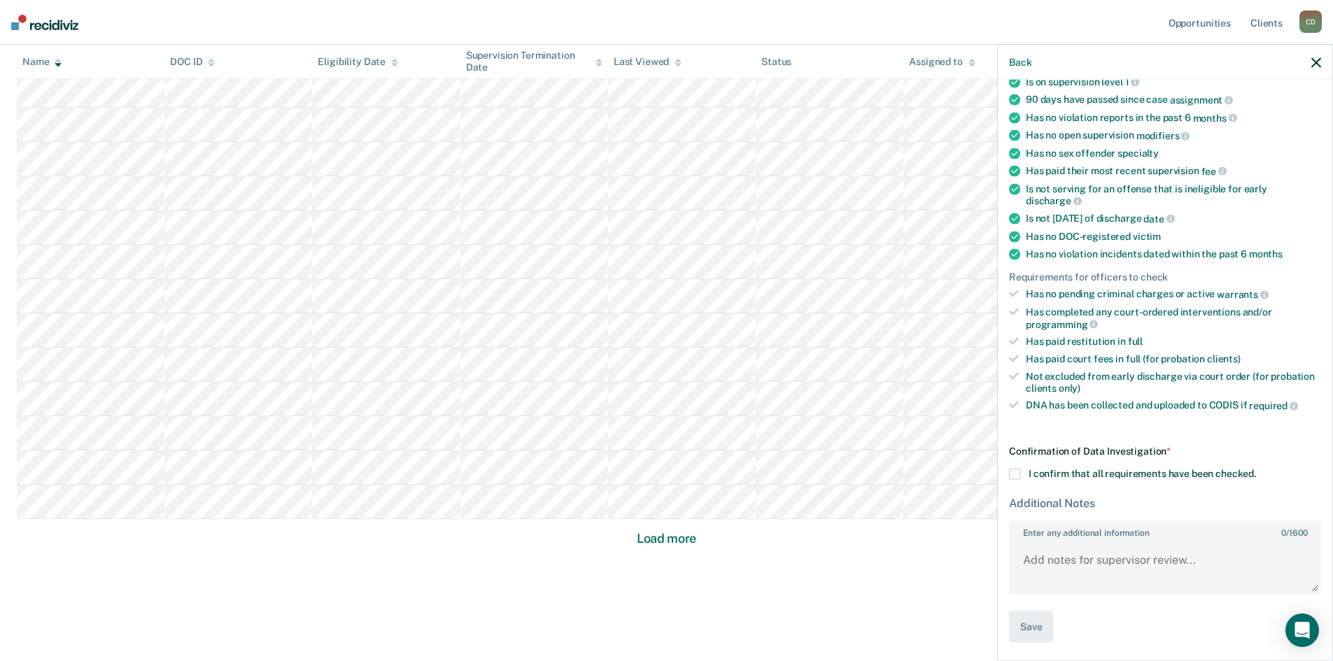
scroll to position [3869, 0]
click at [1015, 472] on span at bounding box center [1014, 473] width 11 height 11
click at [1256, 468] on input "I confirm that all requirements have been checked." at bounding box center [1256, 468] width 0 height 0
click at [1131, 554] on textarea "Enter any additional information 0 / 1600" at bounding box center [1165, 567] width 309 height 52
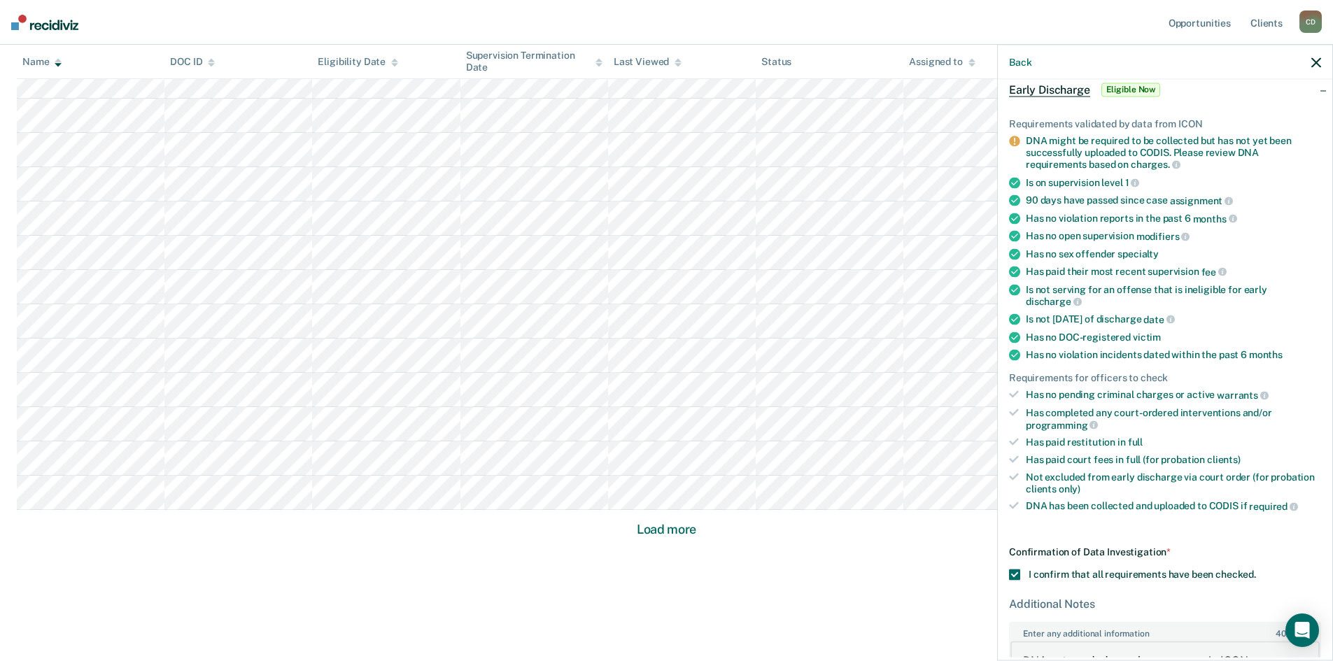
scroll to position [171, 0]
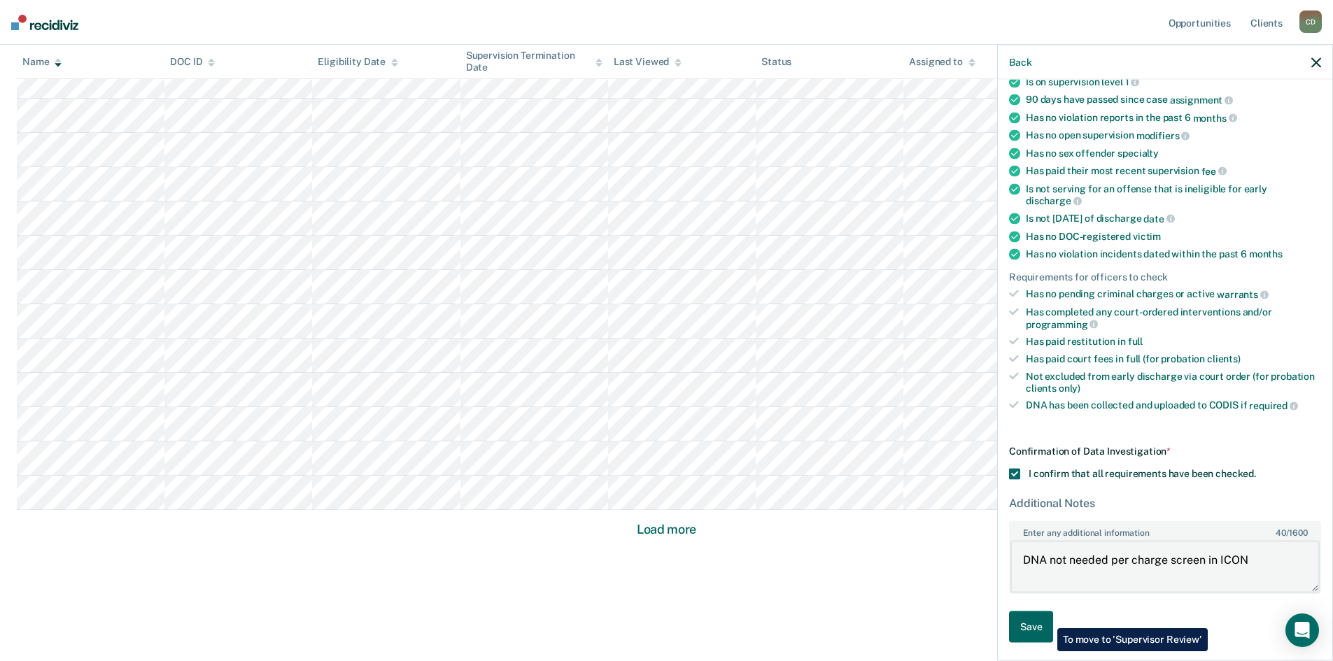
type textarea "DNA not needed per charge screen in ICON"
click at [1039, 622] on button "Save" at bounding box center [1031, 626] width 44 height 31
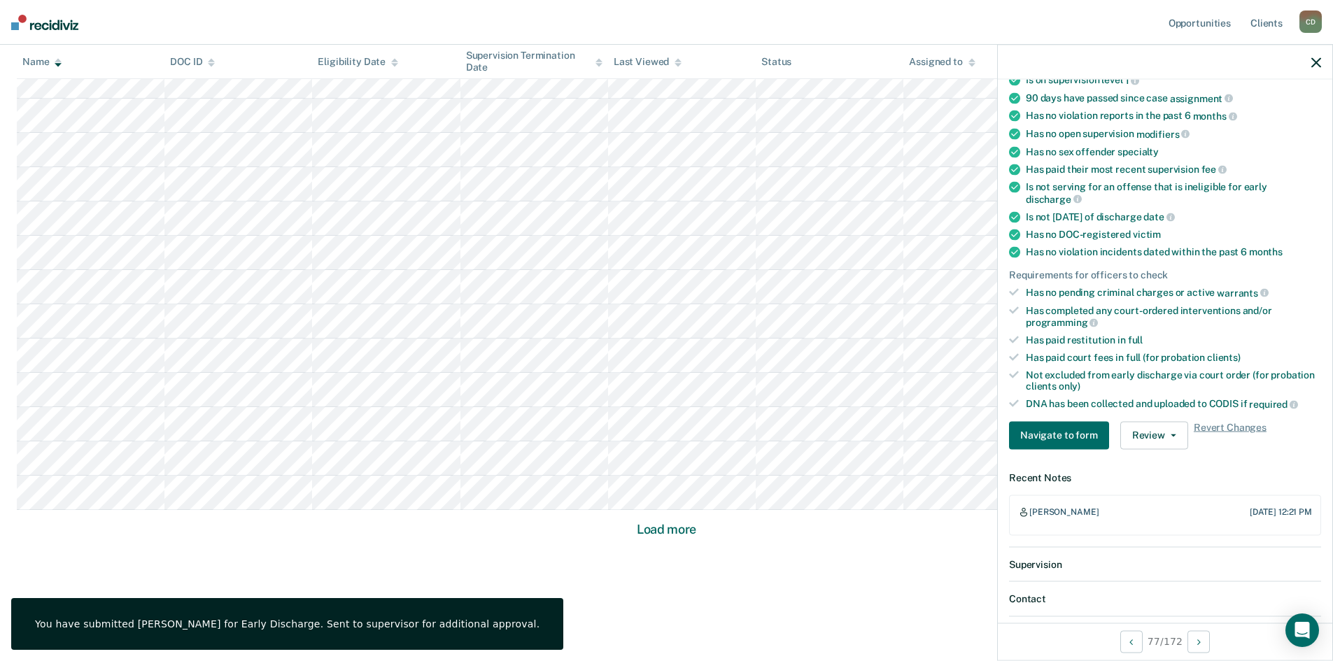
scroll to position [1193, 0]
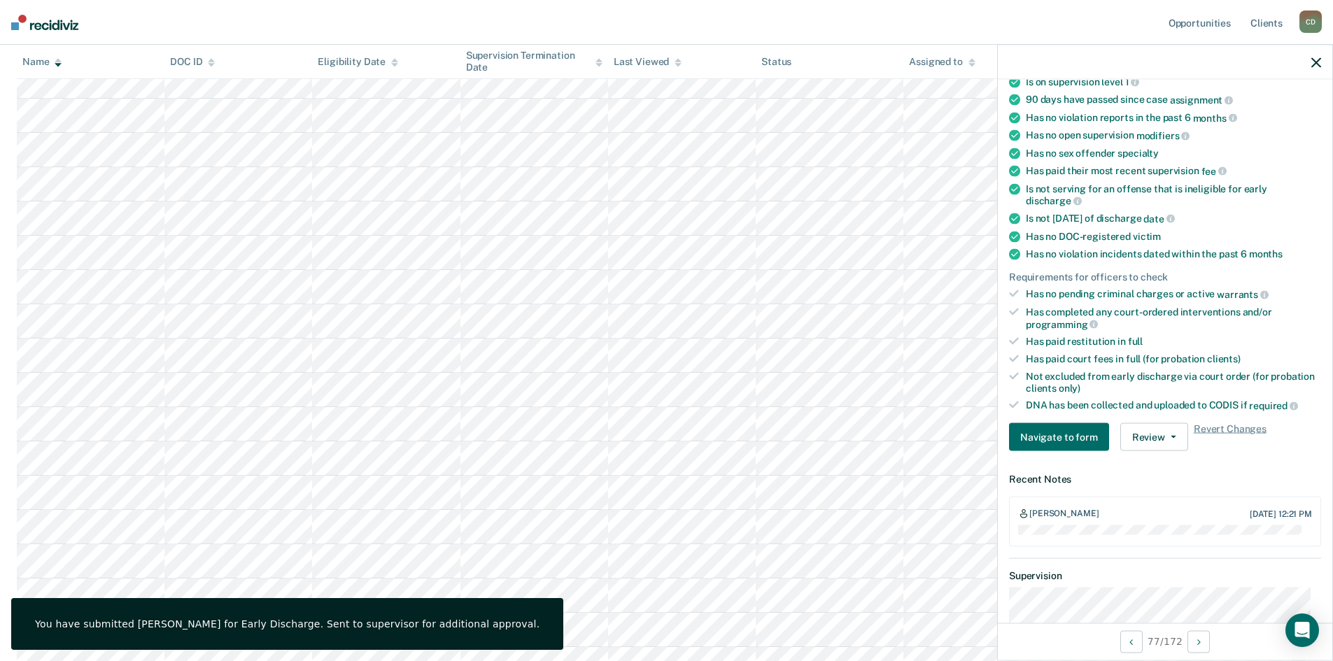
click at [1322, 66] on div at bounding box center [1165, 62] width 335 height 35
click at [1319, 59] on icon "button" at bounding box center [1317, 62] width 10 height 10
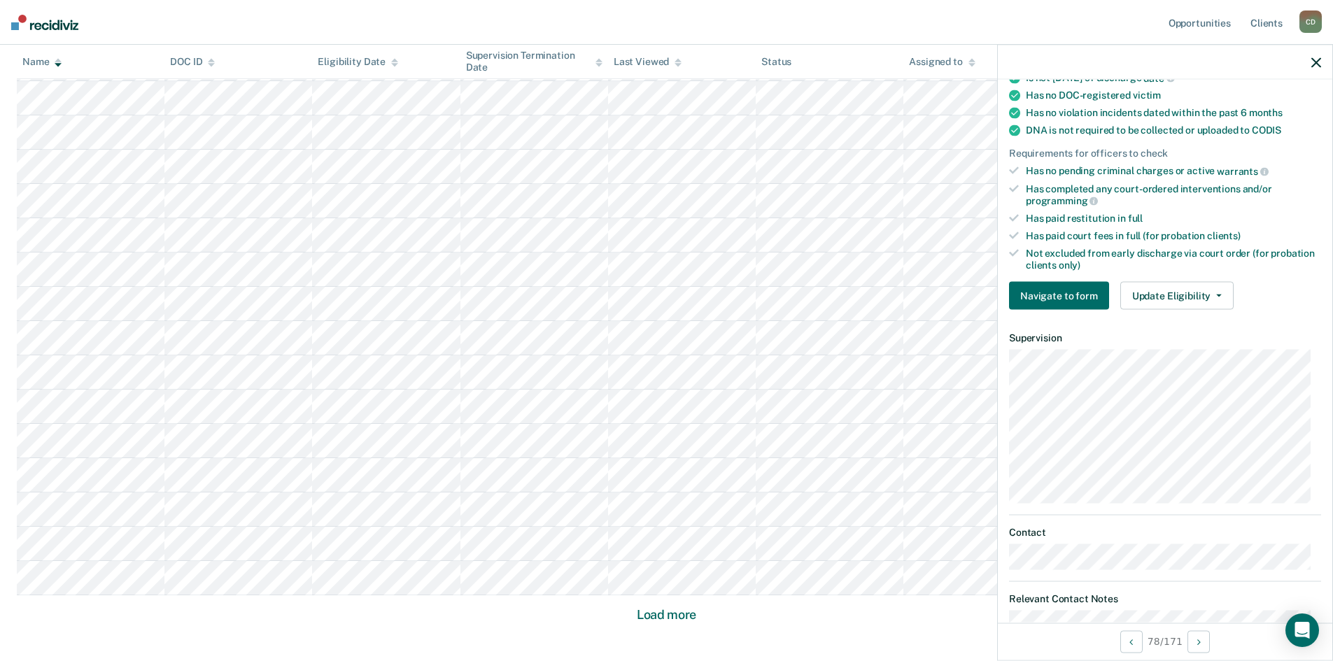
scroll to position [280, 0]
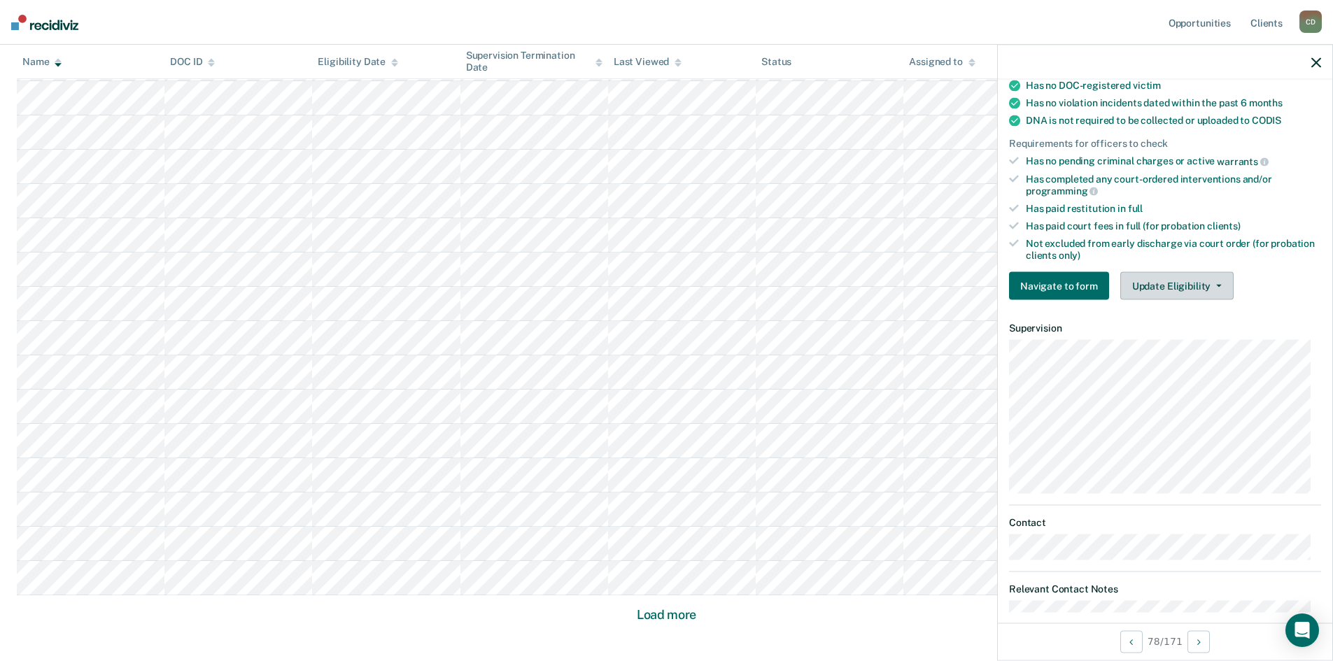
click at [1165, 267] on div "Requirements validated by data from ICON Is on supervision level 1 90 days have…" at bounding box center [1165, 98] width 335 height 426
click at [1165, 289] on button "Update Eligibility" at bounding box center [1177, 286] width 113 height 28
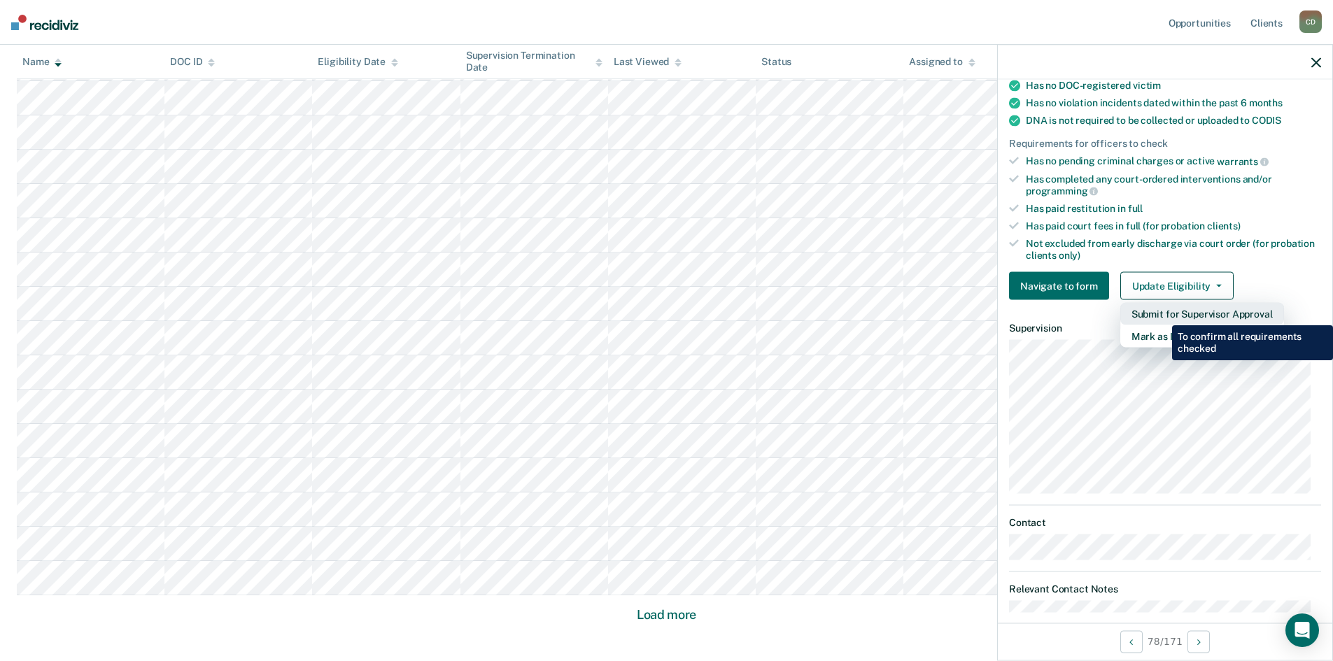
click at [1162, 315] on button "Submit for Supervisor Approval" at bounding box center [1203, 314] width 164 height 22
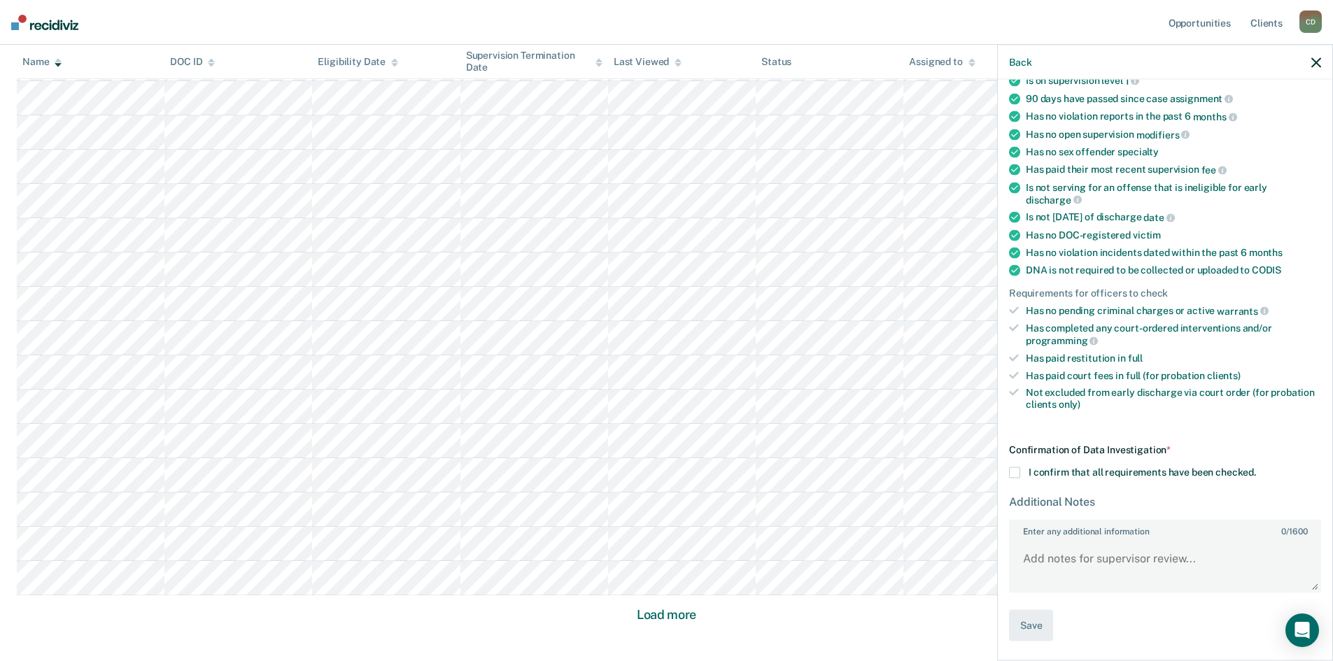
scroll to position [129, 0]
drag, startPoint x: 1022, startPoint y: 471, endPoint x: 1022, endPoint y: 518, distance: 46.9
click at [1022, 474] on label "I confirm that all requirements have been checked." at bounding box center [1165, 474] width 312 height 11
click at [1256, 469] on input "I confirm that all requirements have been checked." at bounding box center [1256, 469] width 0 height 0
click at [1035, 633] on button "Save" at bounding box center [1031, 627] width 44 height 31
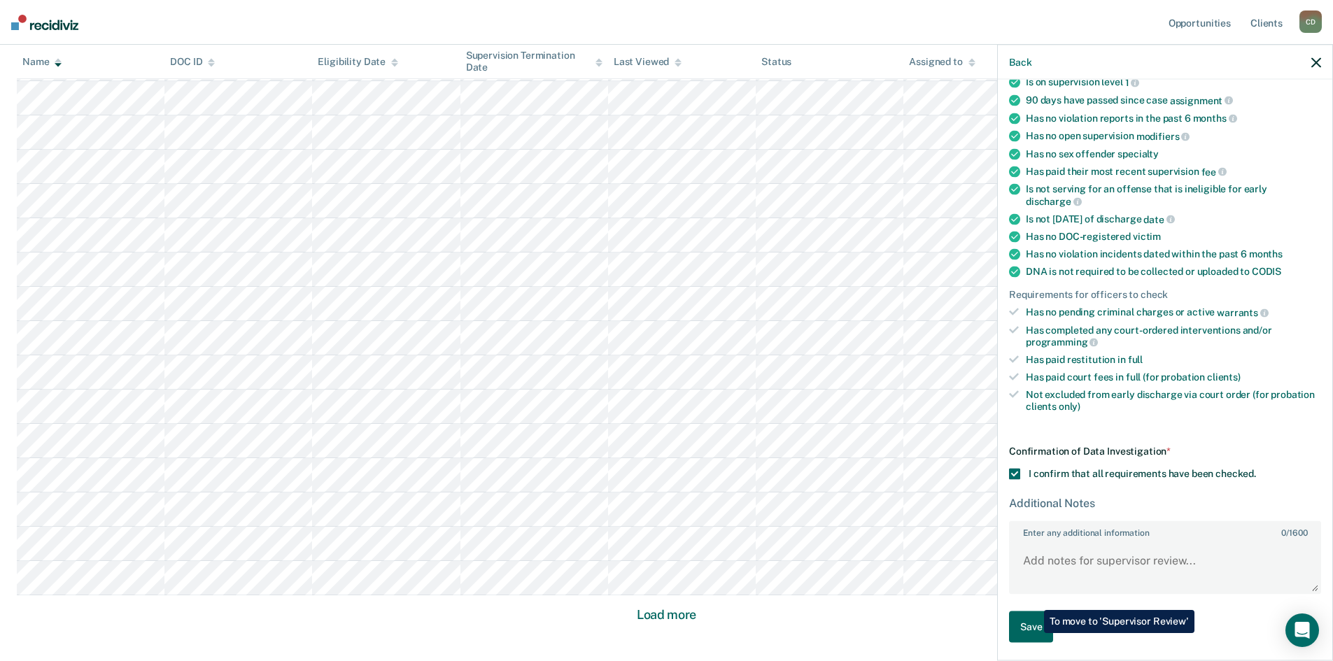
scroll to position [1177, 0]
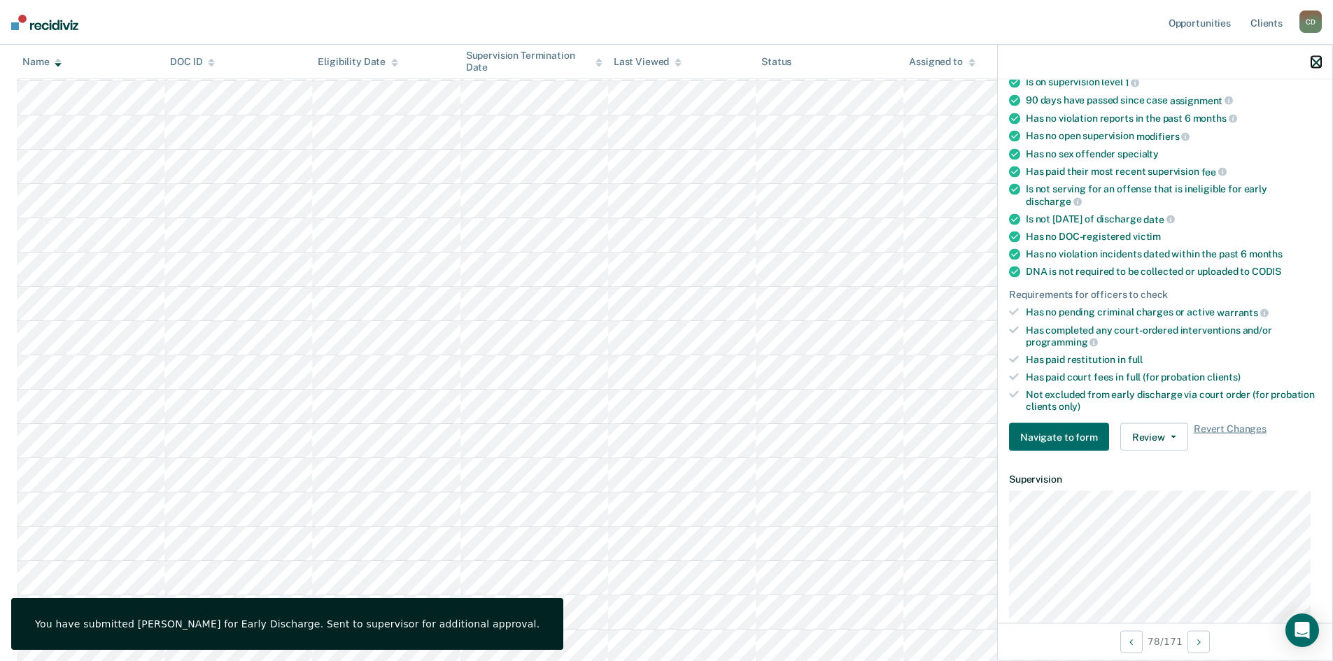
click at [1315, 59] on icon "button" at bounding box center [1317, 62] width 10 height 10
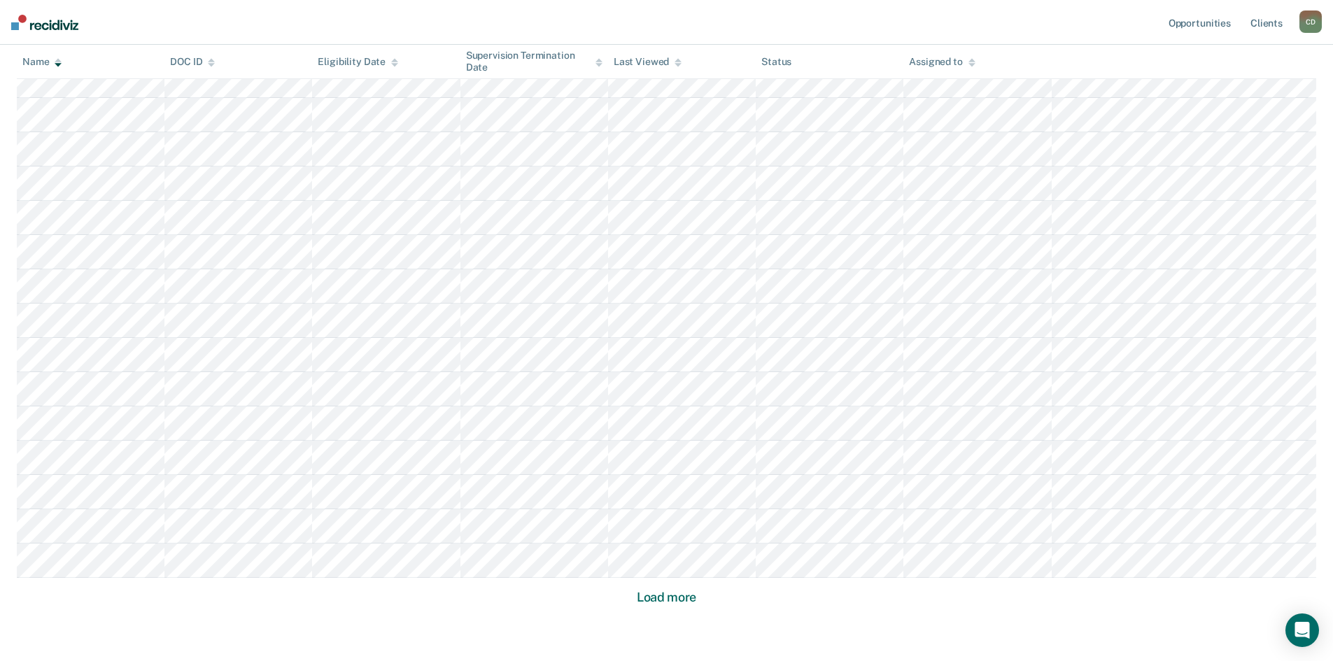
scroll to position [3836, 0]
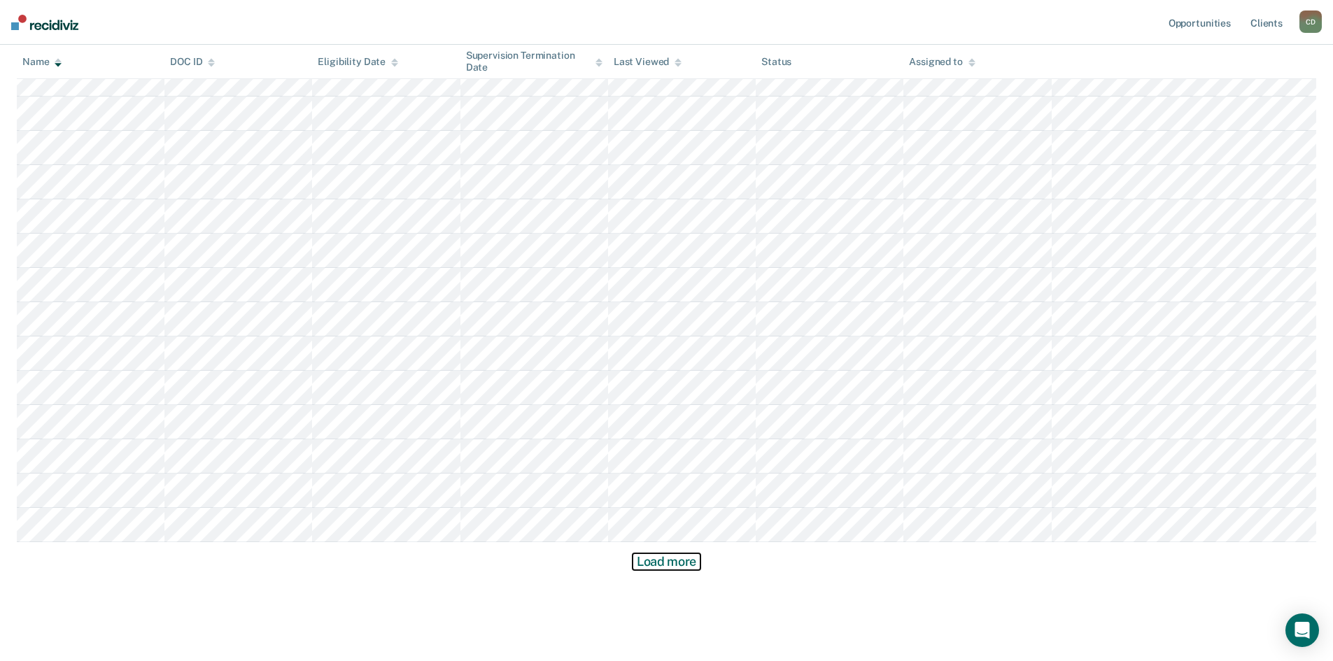
click at [646, 565] on button "Load more" at bounding box center [667, 562] width 68 height 17
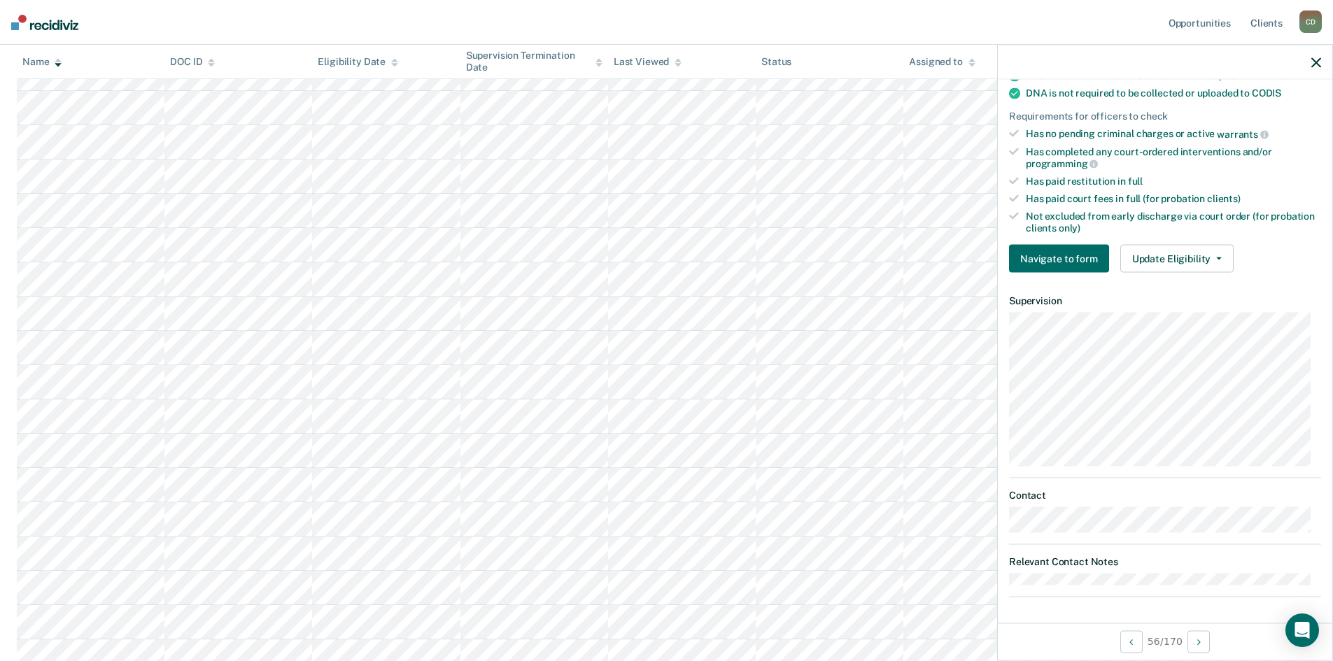
scroll to position [308, 0]
drag, startPoint x: 1149, startPoint y: 260, endPoint x: 1148, endPoint y: 278, distance: 18.2
click at [1149, 260] on button "Update Eligibility" at bounding box center [1177, 258] width 113 height 28
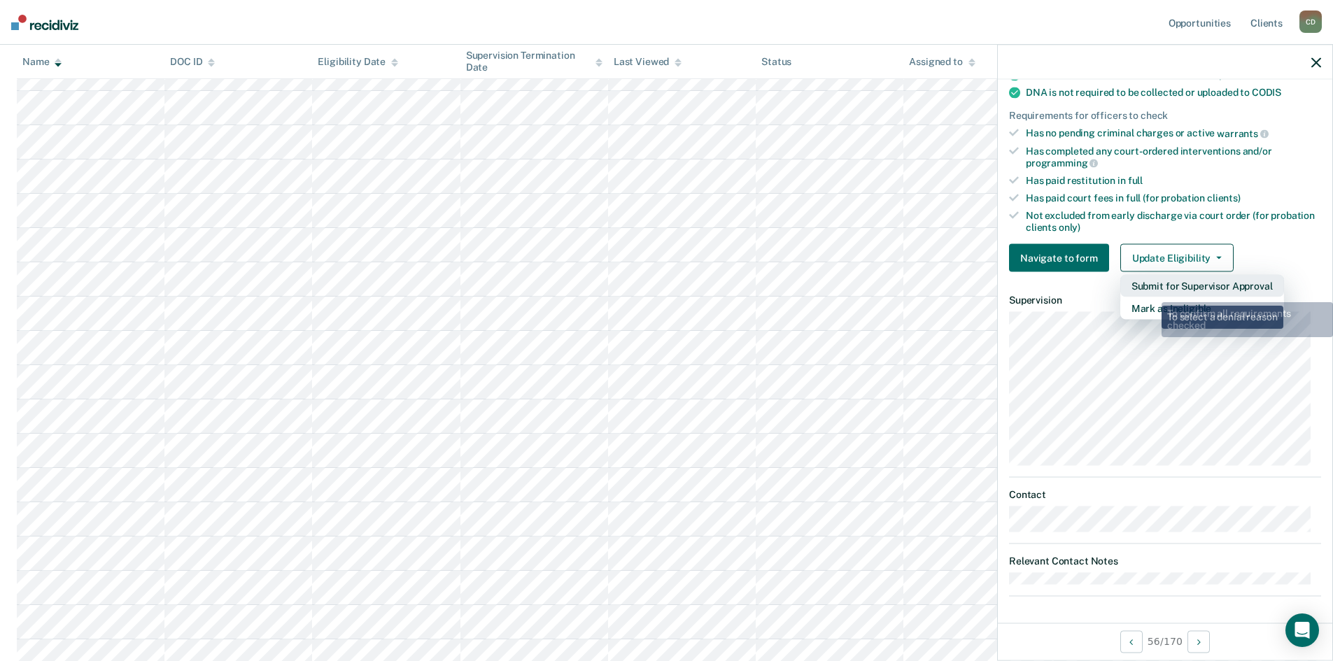
click at [1151, 288] on button "Submit for Supervisor Approval" at bounding box center [1203, 286] width 164 height 22
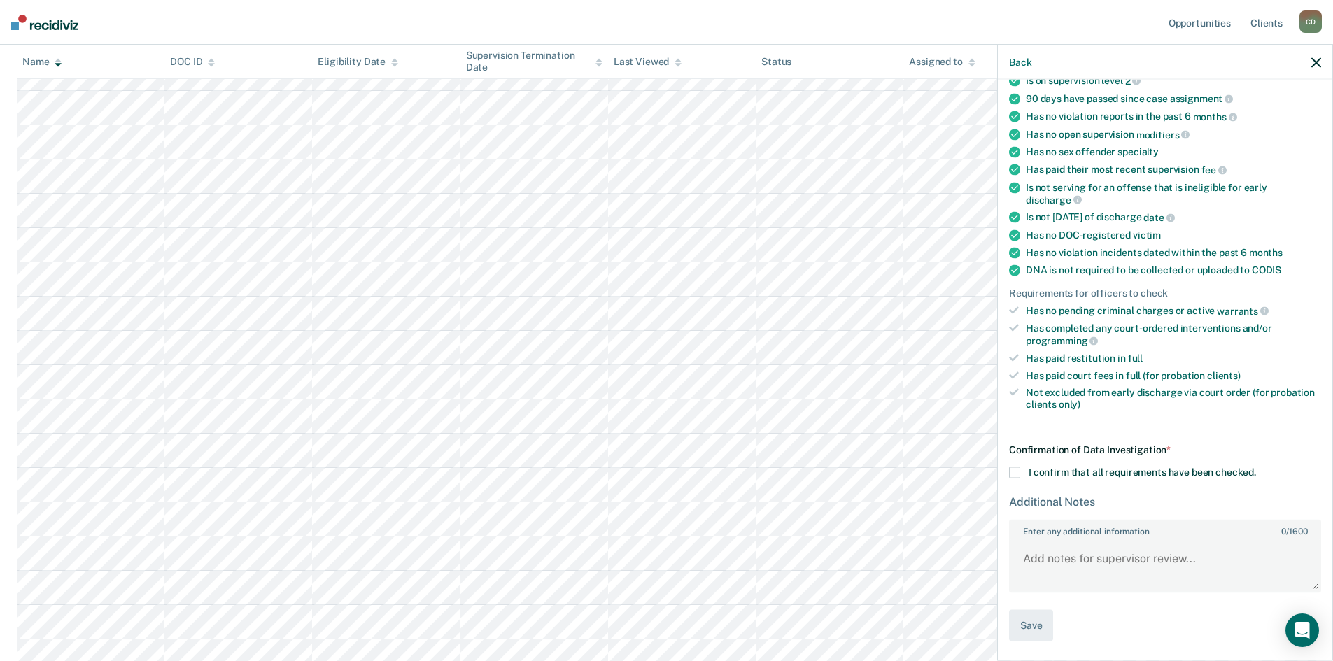
scroll to position [129, 0]
drag, startPoint x: 1015, startPoint y: 477, endPoint x: 1008, endPoint y: 505, distance: 28.9
click at [1014, 478] on span at bounding box center [1014, 474] width 11 height 11
click at [1256, 469] on input "I confirm that all requirements have been checked." at bounding box center [1256, 469] width 0 height 0
click at [1030, 620] on button "Save" at bounding box center [1031, 627] width 44 height 31
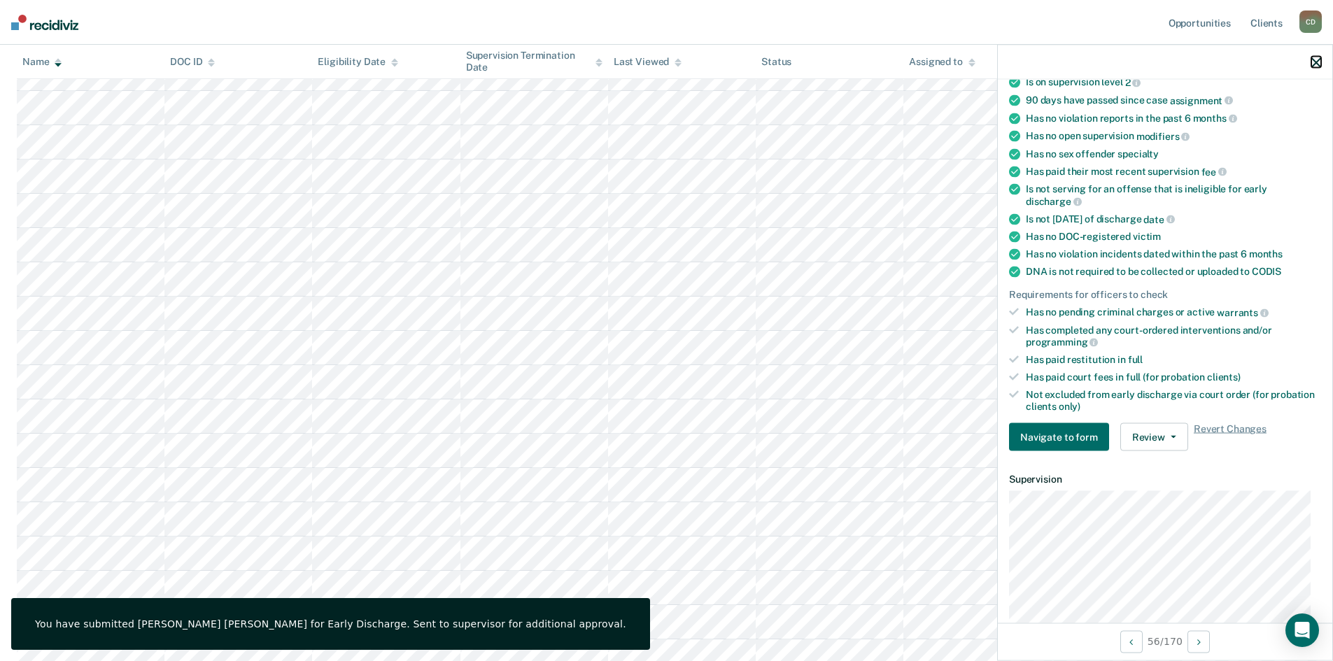
click at [1316, 67] on icon "button" at bounding box center [1317, 62] width 10 height 10
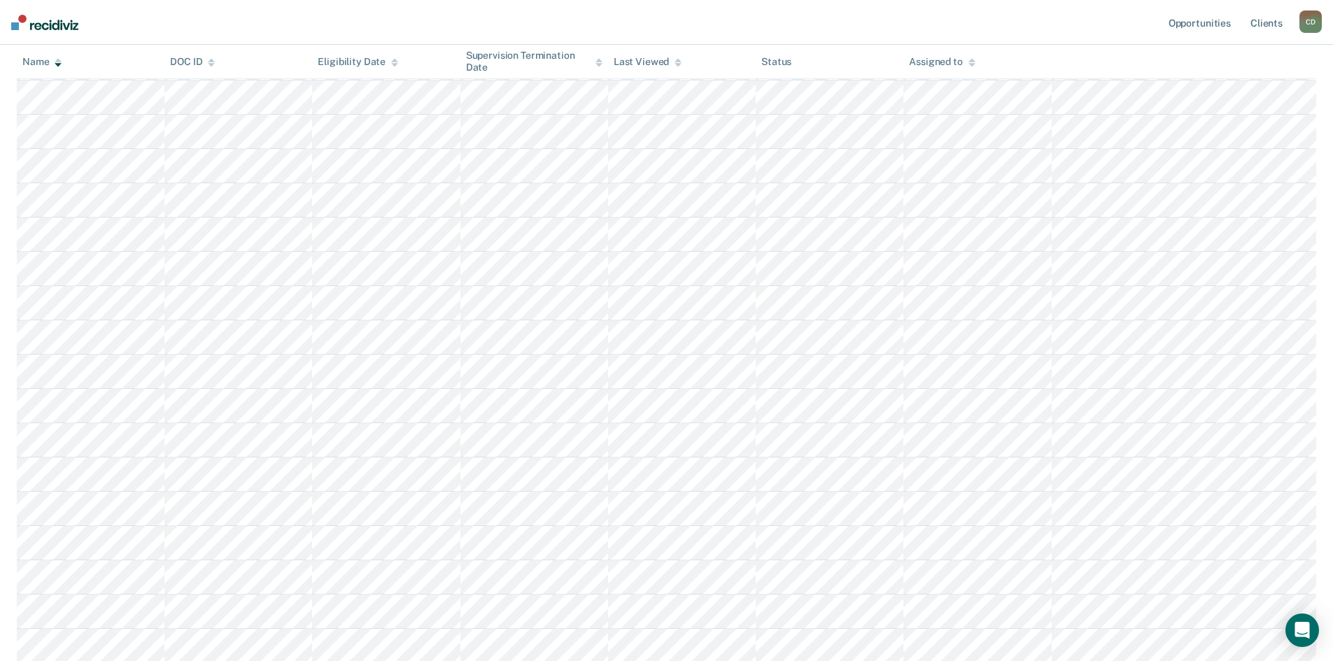
scroll to position [3906, 0]
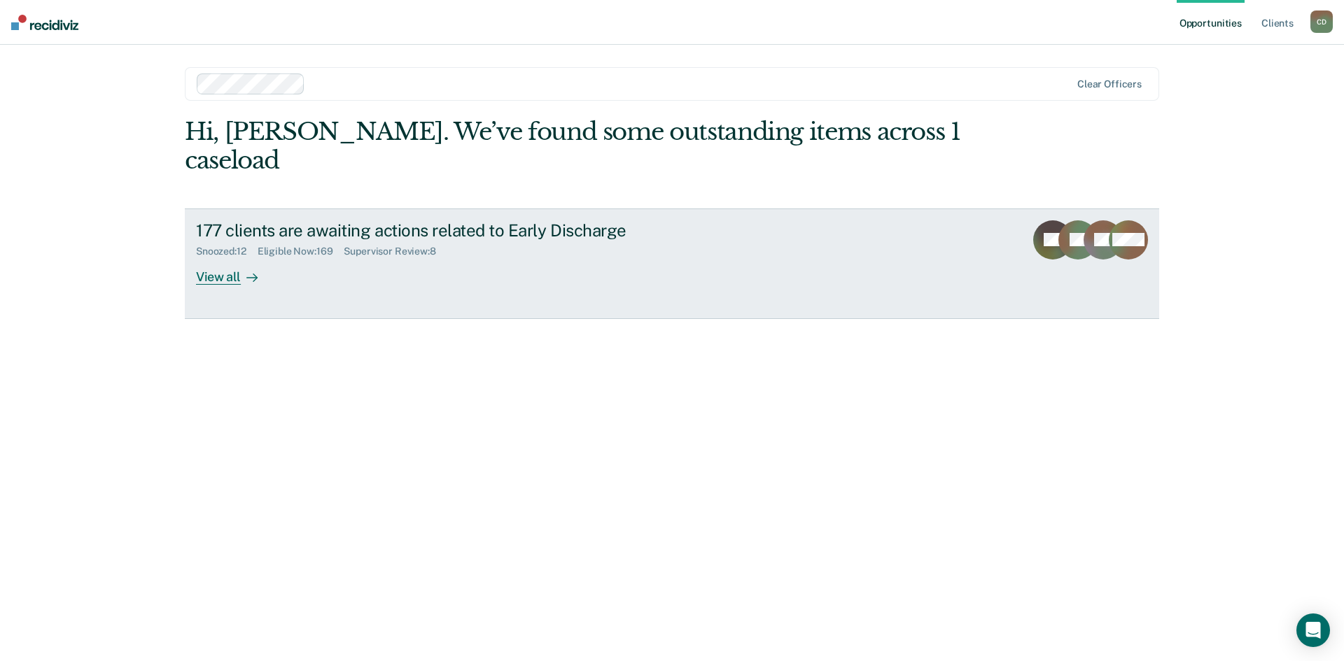
click at [205, 258] on div "View all" at bounding box center [235, 271] width 78 height 27
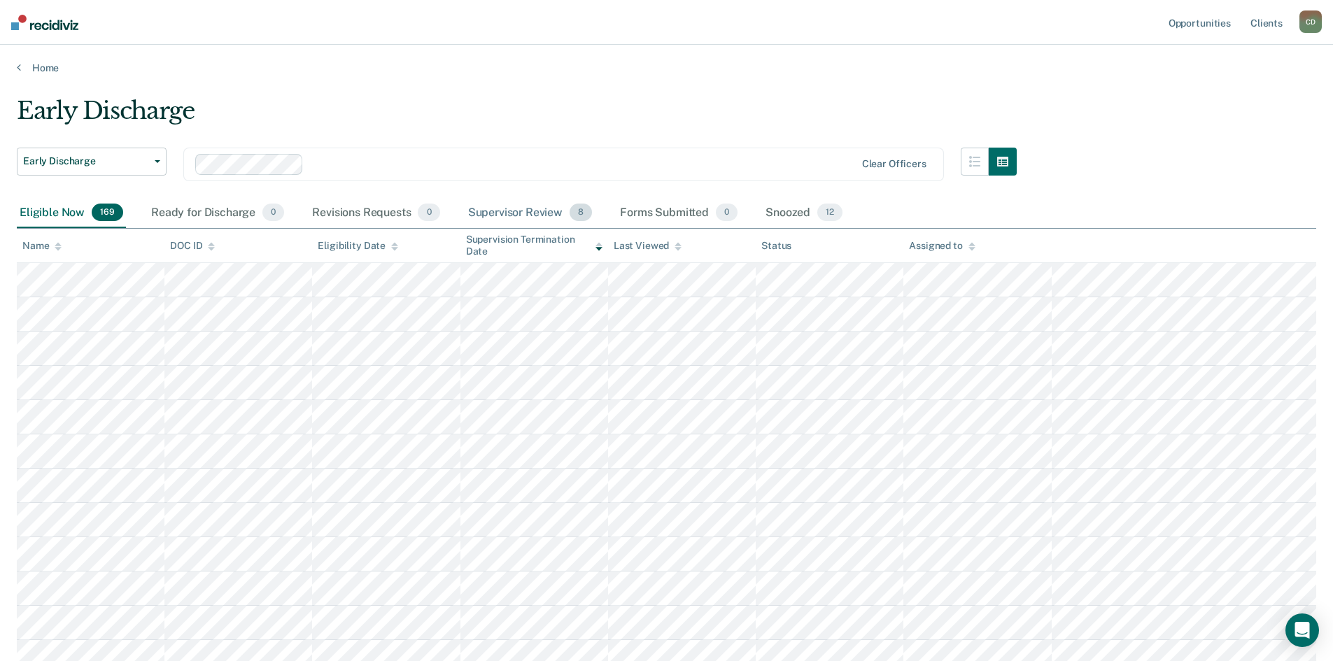
click at [524, 216] on div "Supervisor Review 8" at bounding box center [530, 213] width 130 height 31
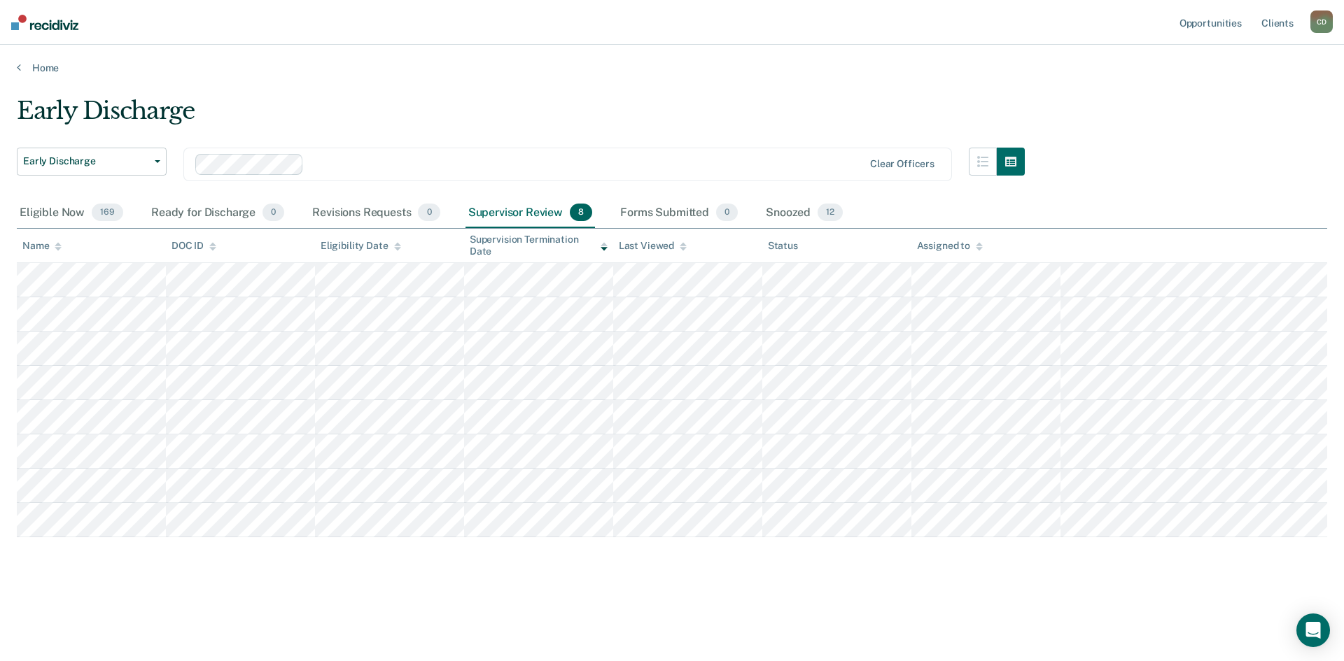
drag, startPoint x: 386, startPoint y: 37, endPoint x: 255, endPoint y: 1, distance: 135.9
click at [386, 37] on nav "Opportunities Client s [PERSON_NAME] C D Profile How it works Log Out" at bounding box center [672, 22] width 1344 height 45
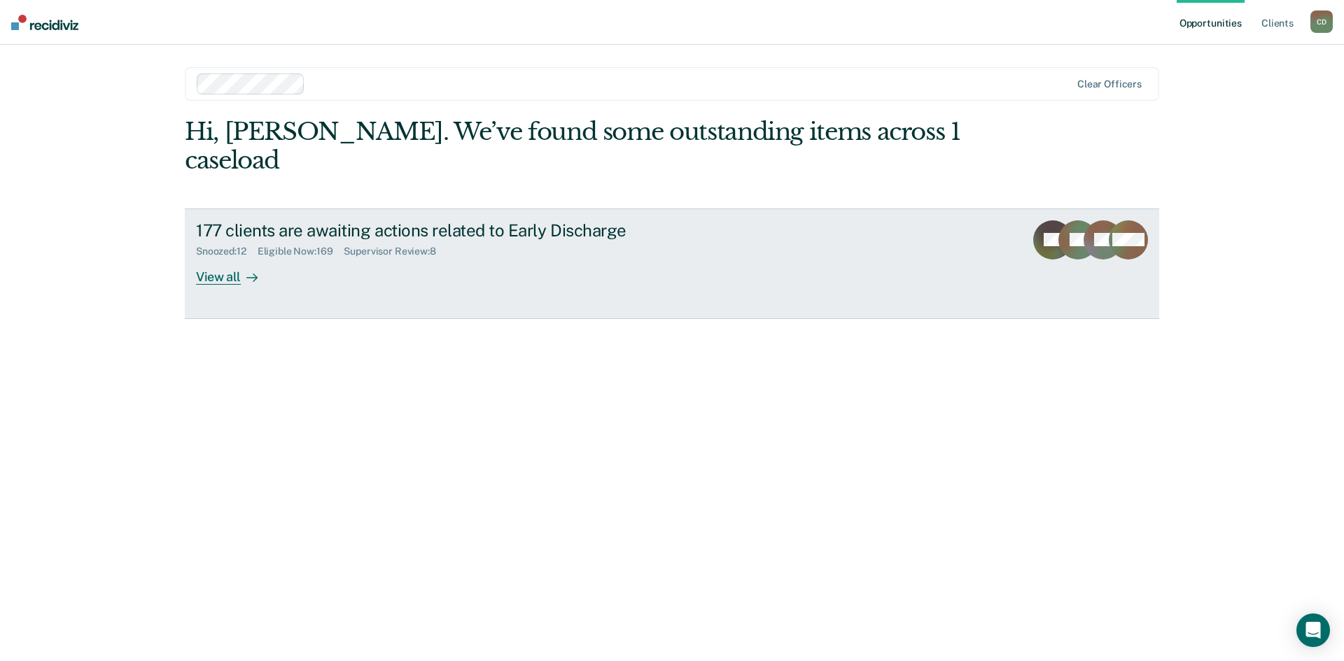
click at [234, 258] on div "View all" at bounding box center [235, 271] width 78 height 27
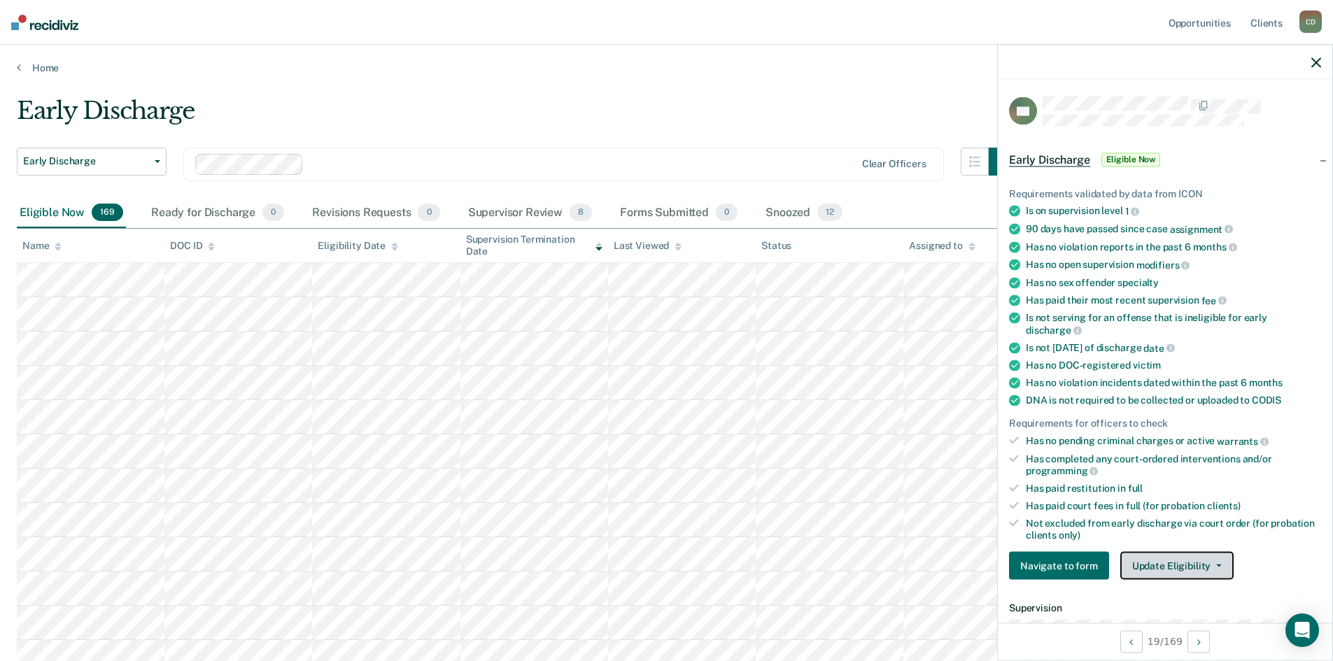
click at [1190, 568] on button "Update Eligibility" at bounding box center [1177, 566] width 113 height 28
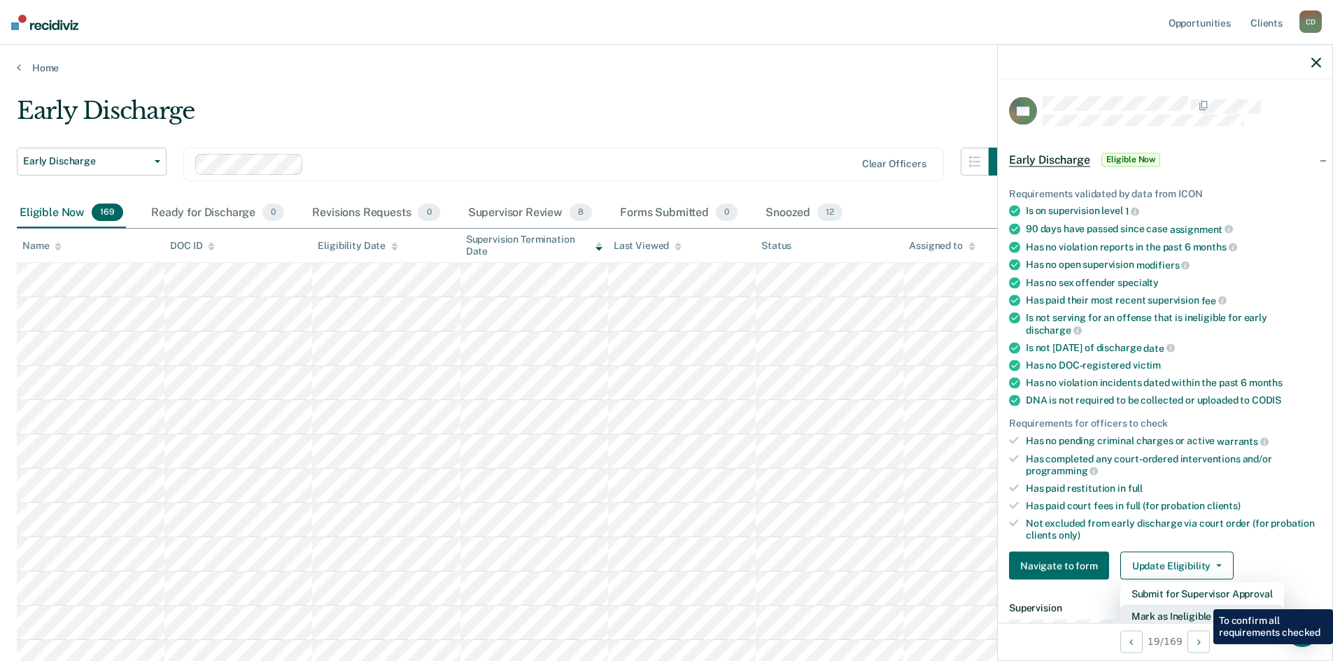
scroll to position [3, 0]
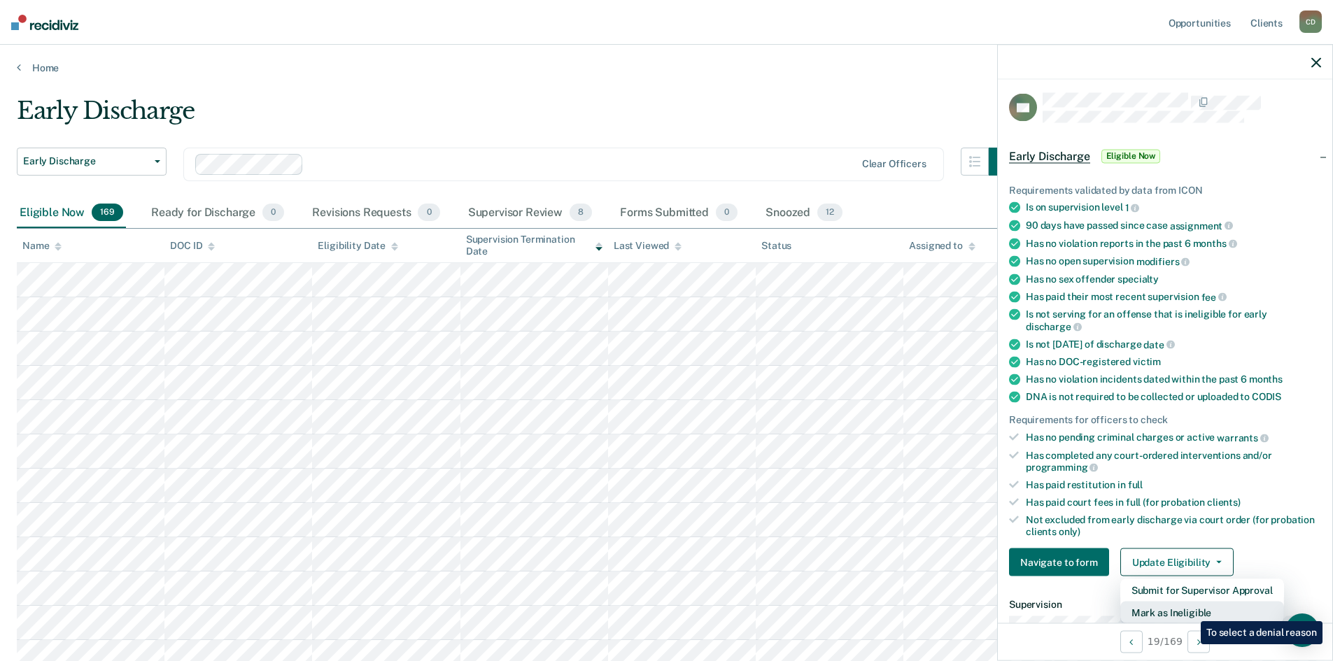
click at [1191, 611] on button "Mark as Ineligible" at bounding box center [1203, 613] width 164 height 22
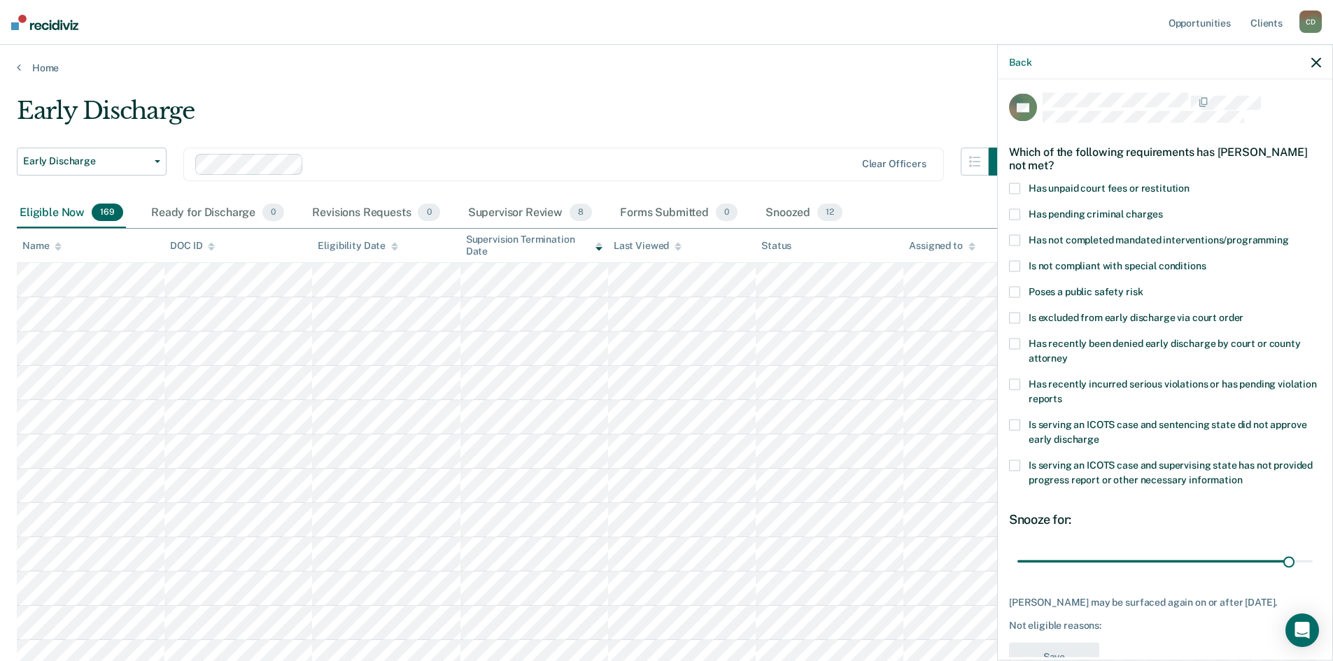
click at [1016, 243] on span at bounding box center [1014, 239] width 11 height 11
click at [1289, 234] on input "Has not completed mandated interventions/programming" at bounding box center [1289, 234] width 0 height 0
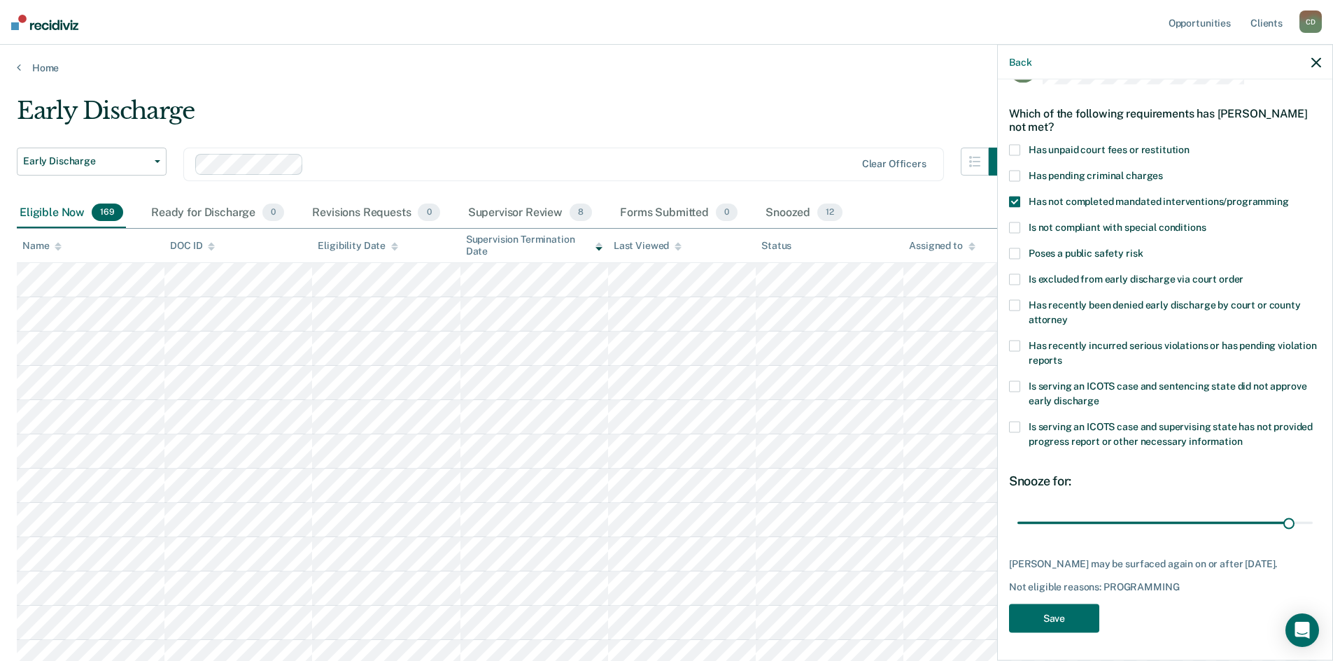
scroll to position [0, 0]
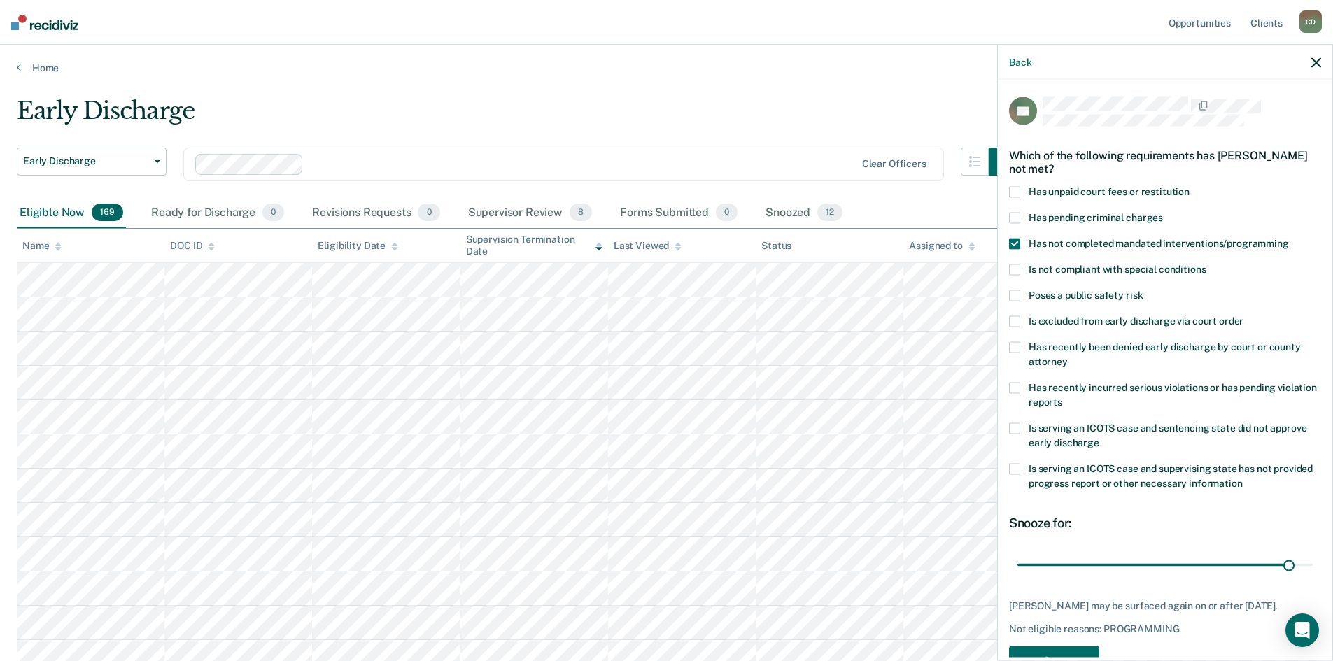
click at [1017, 192] on span at bounding box center [1014, 191] width 11 height 11
click at [1190, 186] on input "Has unpaid court fees or restitution" at bounding box center [1190, 186] width 0 height 0
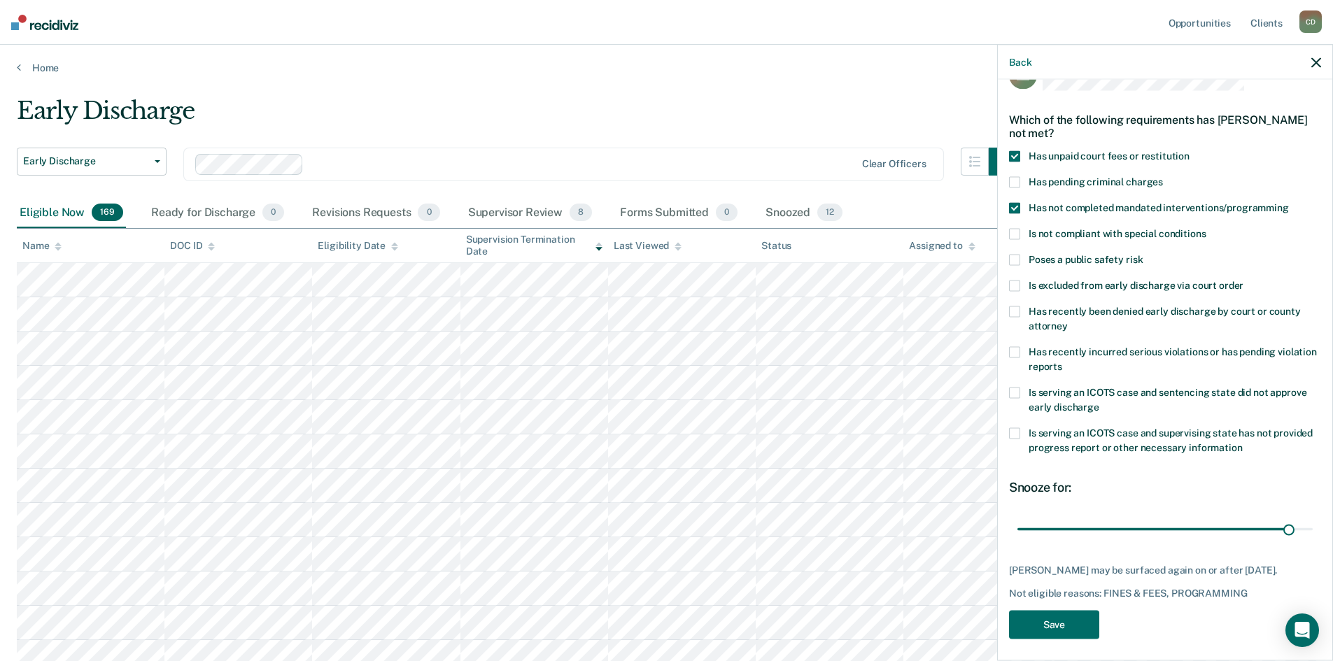
scroll to position [52, 0]
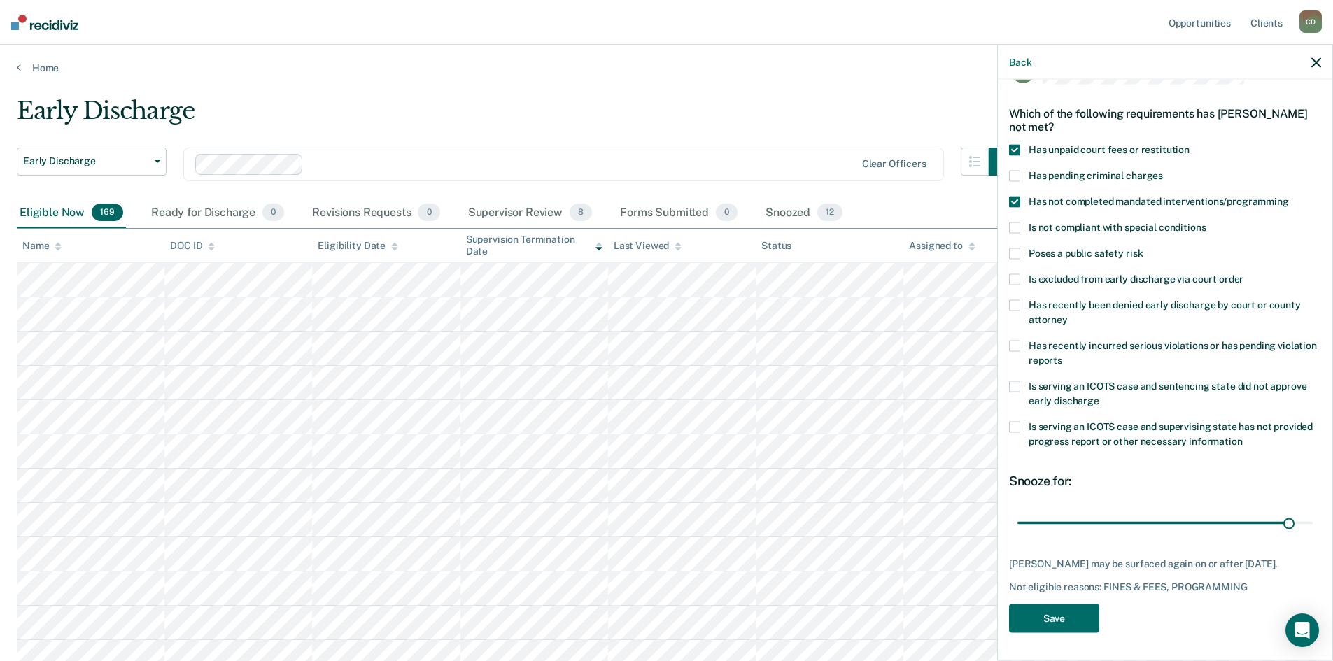
click at [1018, 340] on span at bounding box center [1014, 345] width 11 height 11
click at [1063, 355] on input "Has recently incurred serious violations or has pending violation reports" at bounding box center [1063, 355] width 0 height 0
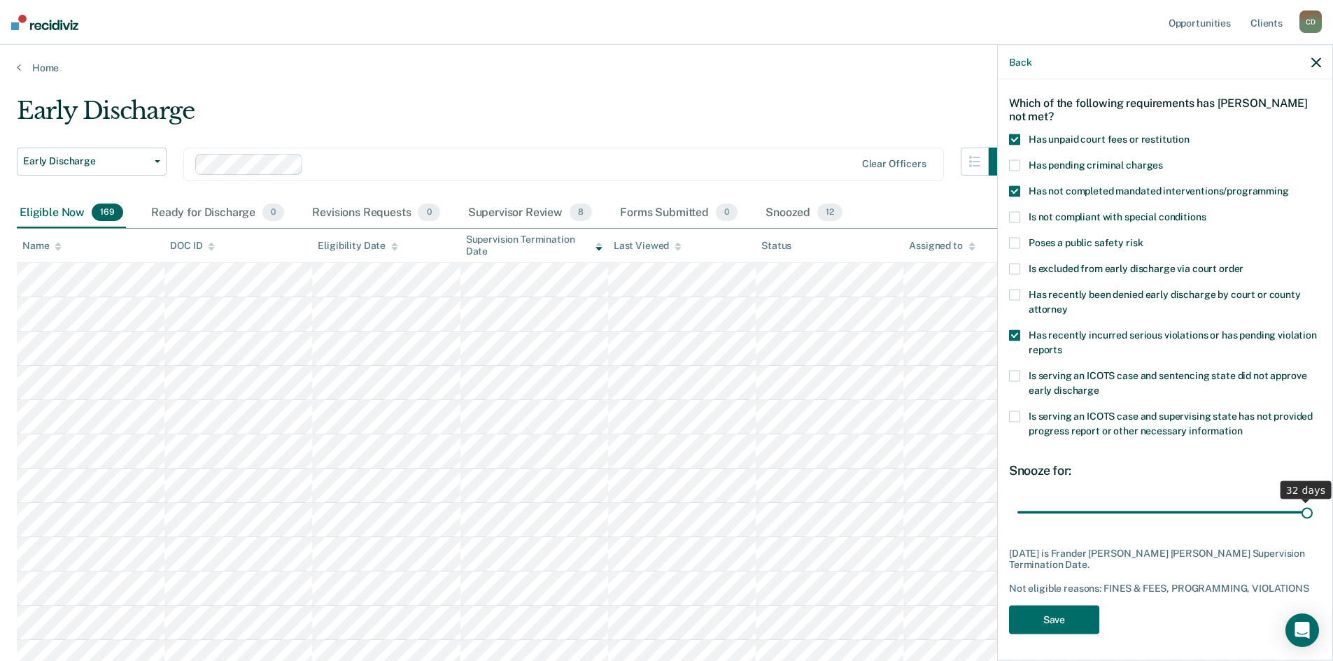
drag, startPoint x: 1280, startPoint y: 513, endPoint x: 1329, endPoint y: 506, distance: 49.5
type input "32"
click at [1313, 506] on input "range" at bounding box center [1165, 512] width 295 height 24
click at [1070, 615] on button "Save" at bounding box center [1054, 619] width 90 height 29
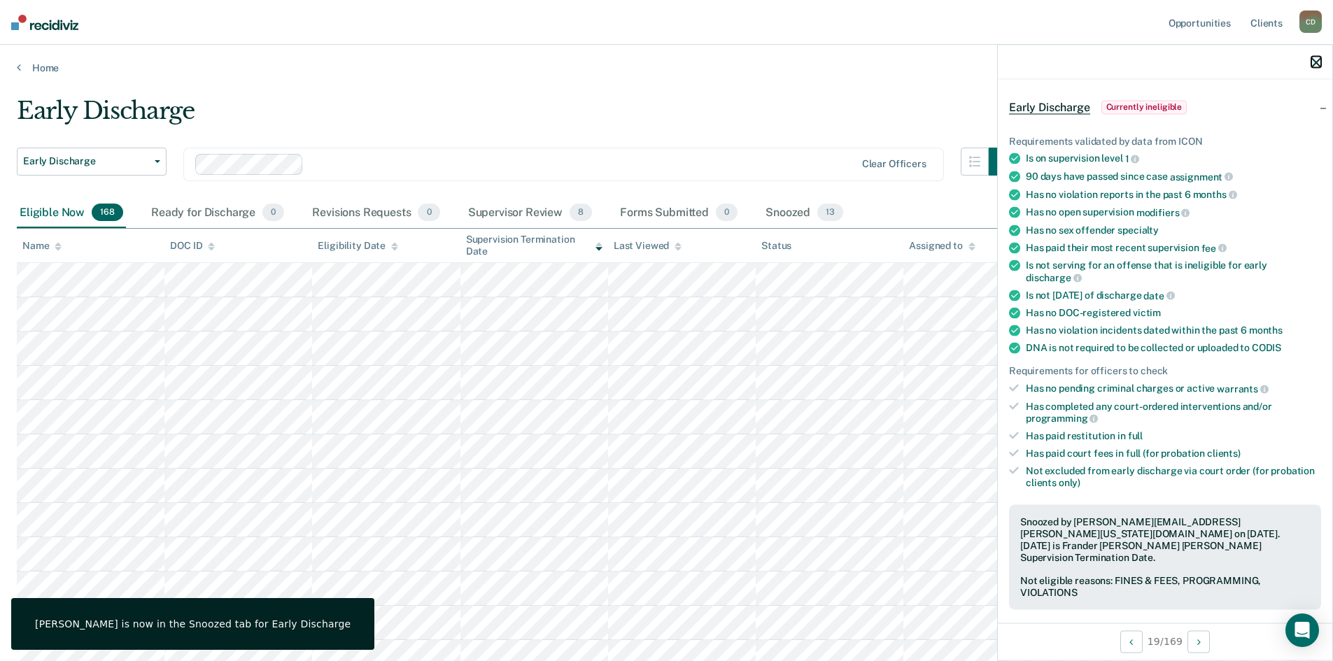
click at [1316, 66] on icon "button" at bounding box center [1317, 62] width 10 height 10
